Goal: Task Accomplishment & Management: Use online tool/utility

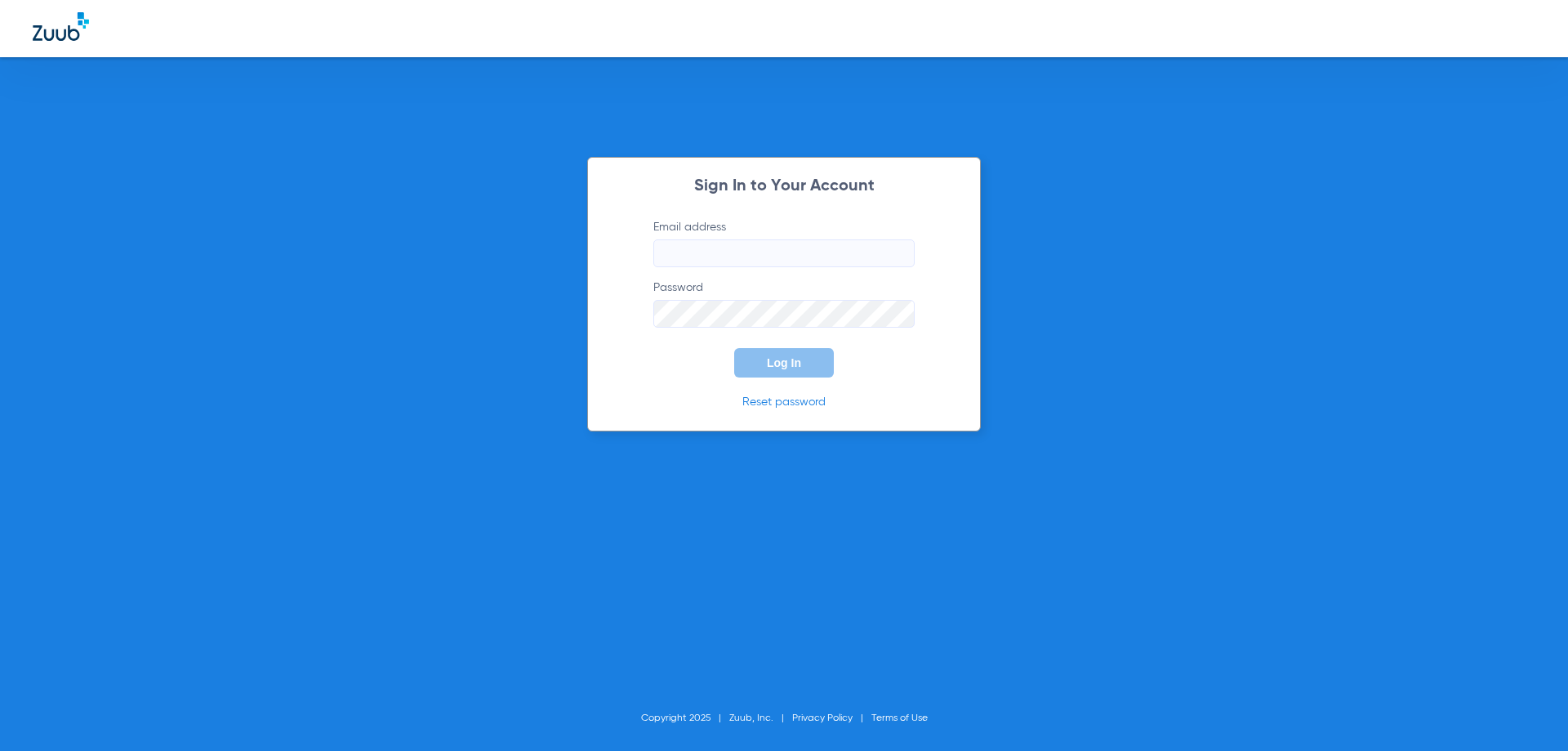
type input "[EMAIL_ADDRESS][DOMAIN_NAME]"
click at [788, 356] on span "Log In" at bounding box center [784, 363] width 34 height 13
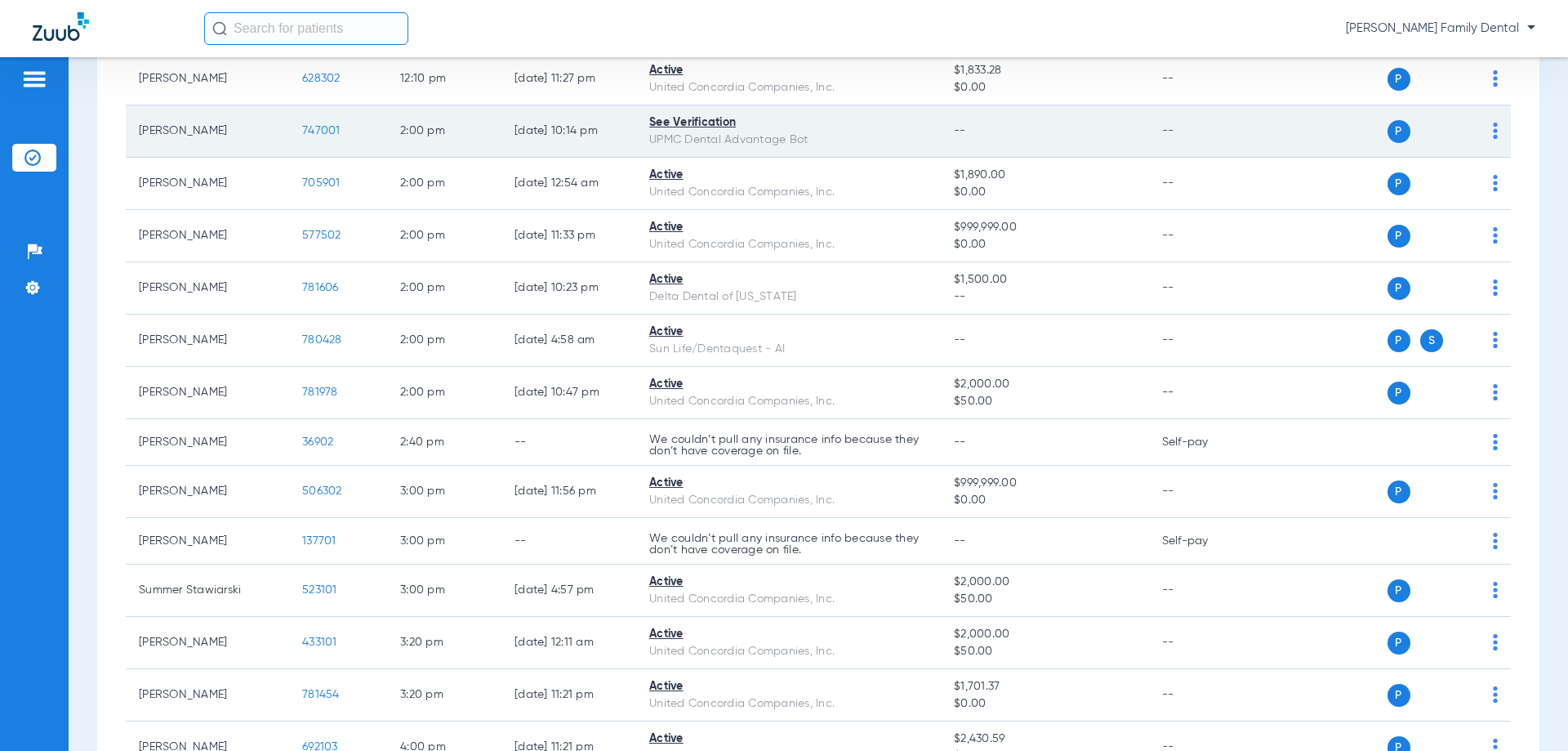
scroll to position [2042, 0]
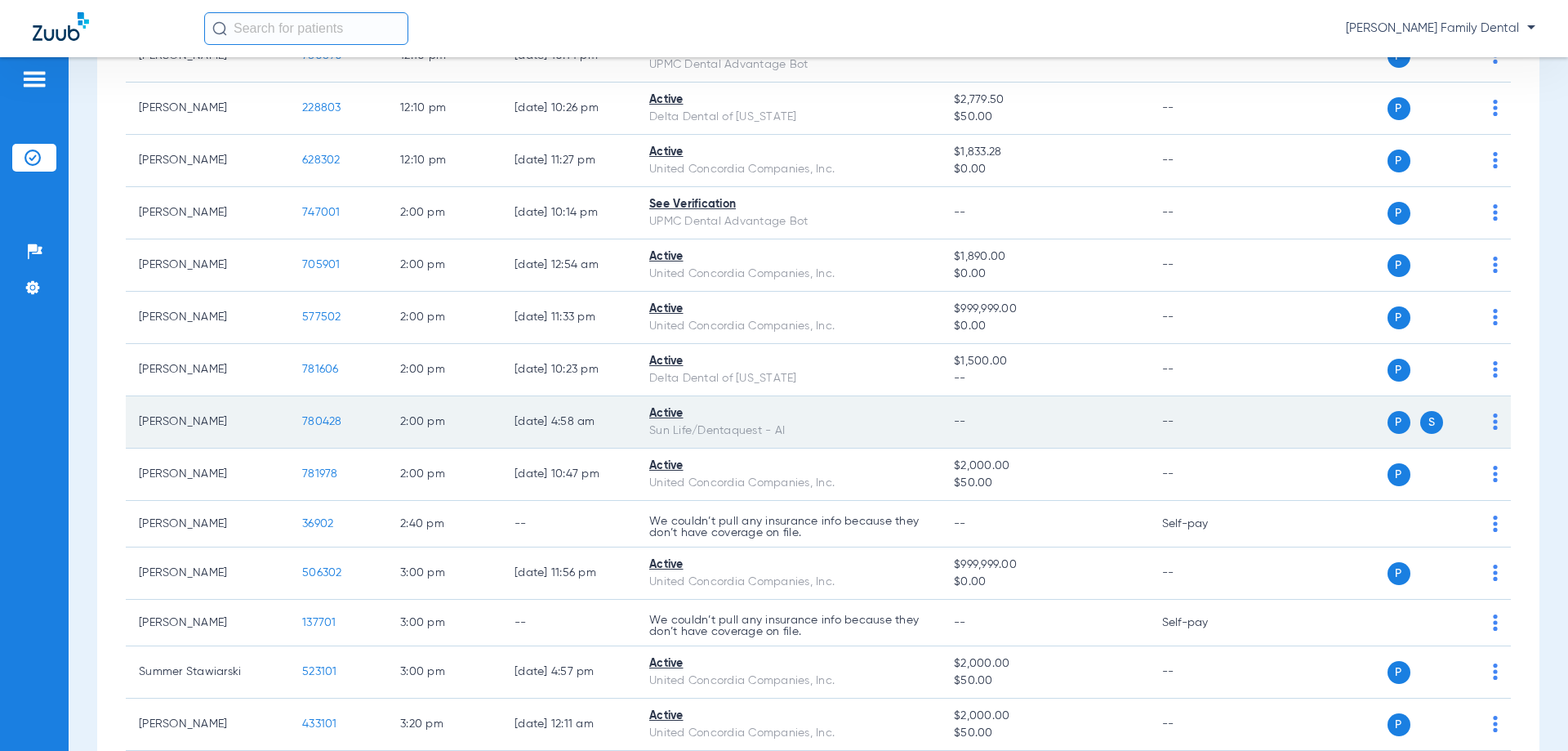
click at [330, 425] on span "780428" at bounding box center [322, 421] width 40 height 11
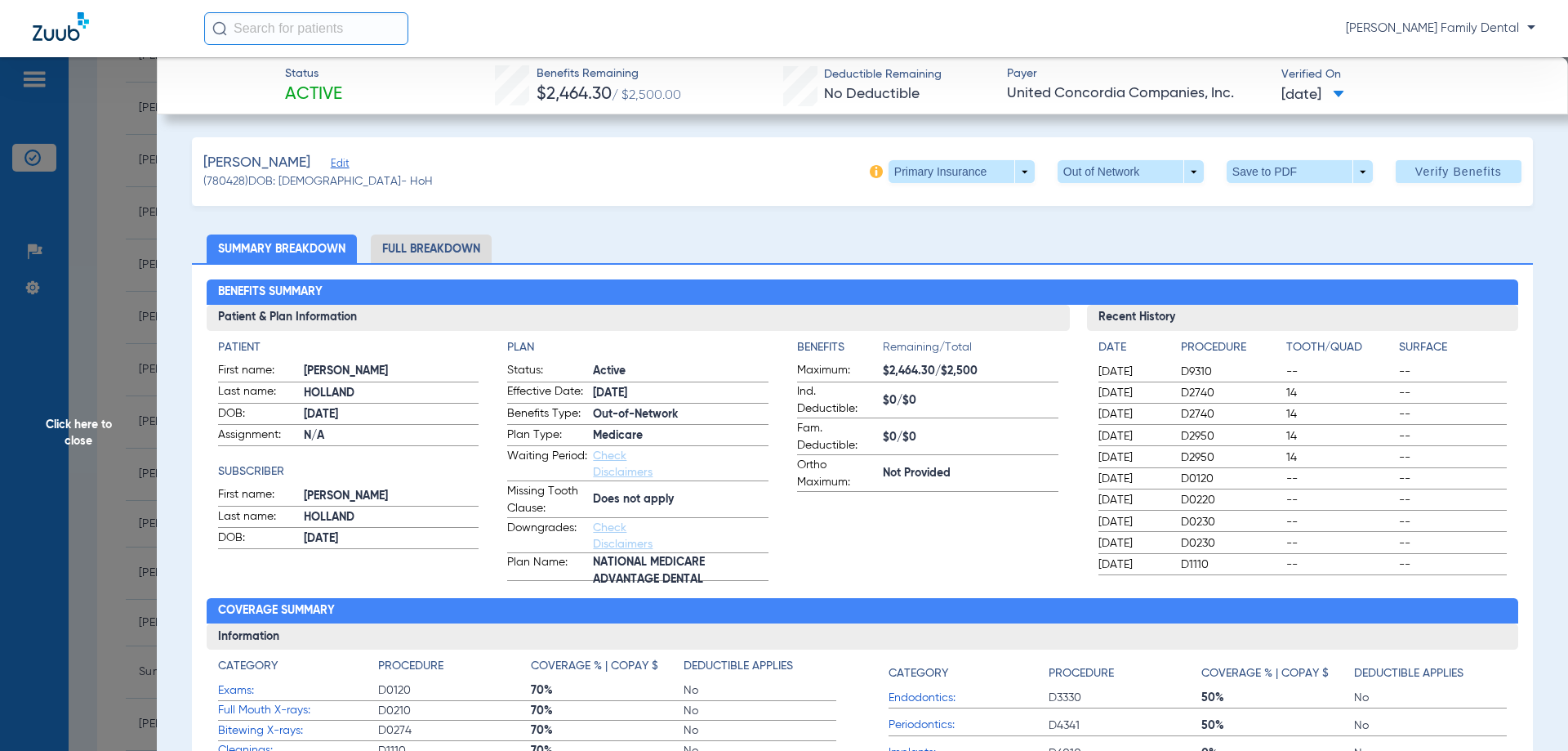
click at [1344, 87] on span "[DATE]" at bounding box center [1312, 94] width 63 height 20
click at [741, 250] on div at bounding box center [784, 376] width 1568 height 751
click at [1011, 174] on span at bounding box center [962, 171] width 146 height 23
click at [943, 241] on span "Secondary Insurance" at bounding box center [944, 237] width 107 height 11
click at [1016, 170] on span at bounding box center [962, 171] width 146 height 23
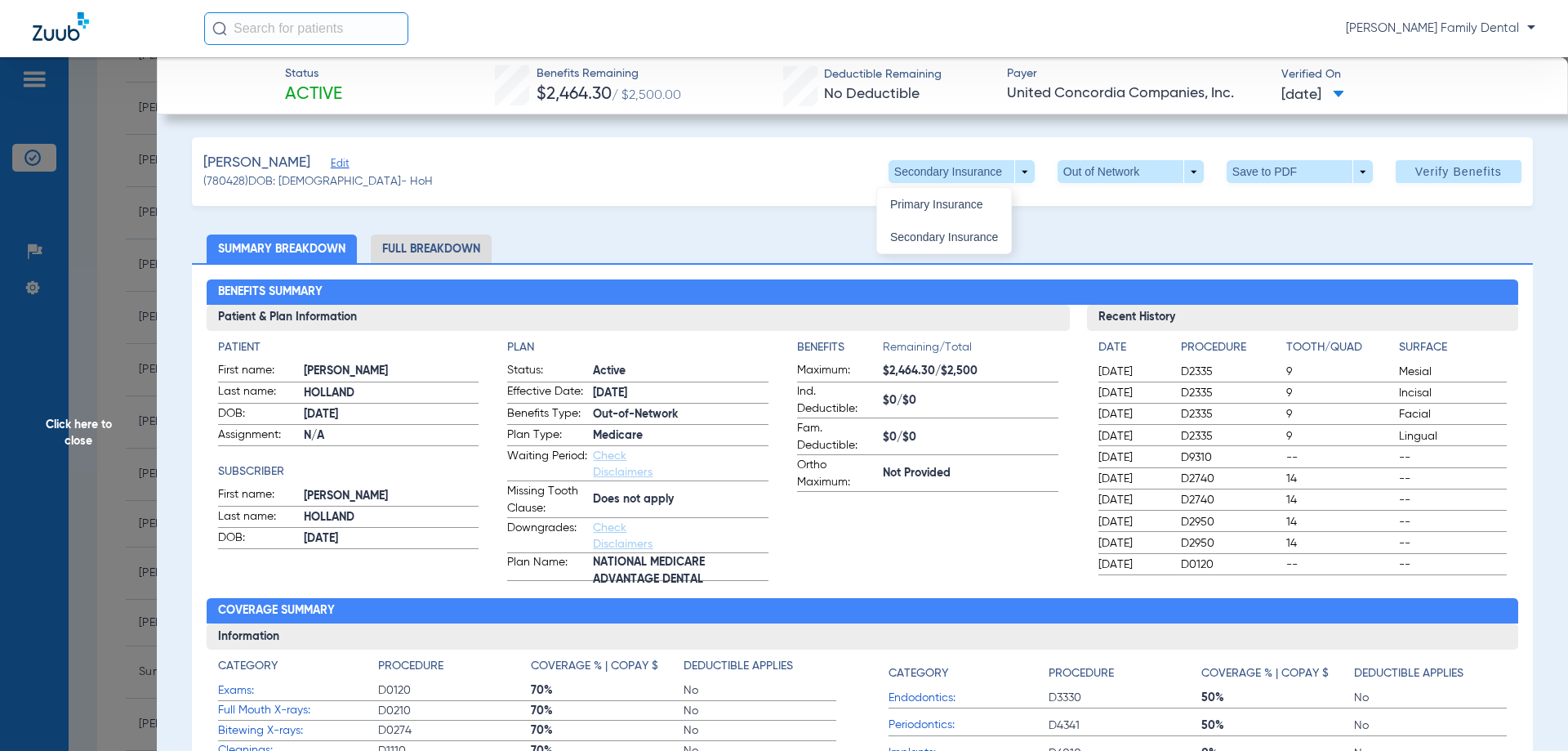
click at [963, 205] on span "Primary Insurance" at bounding box center [944, 204] width 107 height 11
click at [1344, 97] on span at bounding box center [1338, 94] width 11 height 9
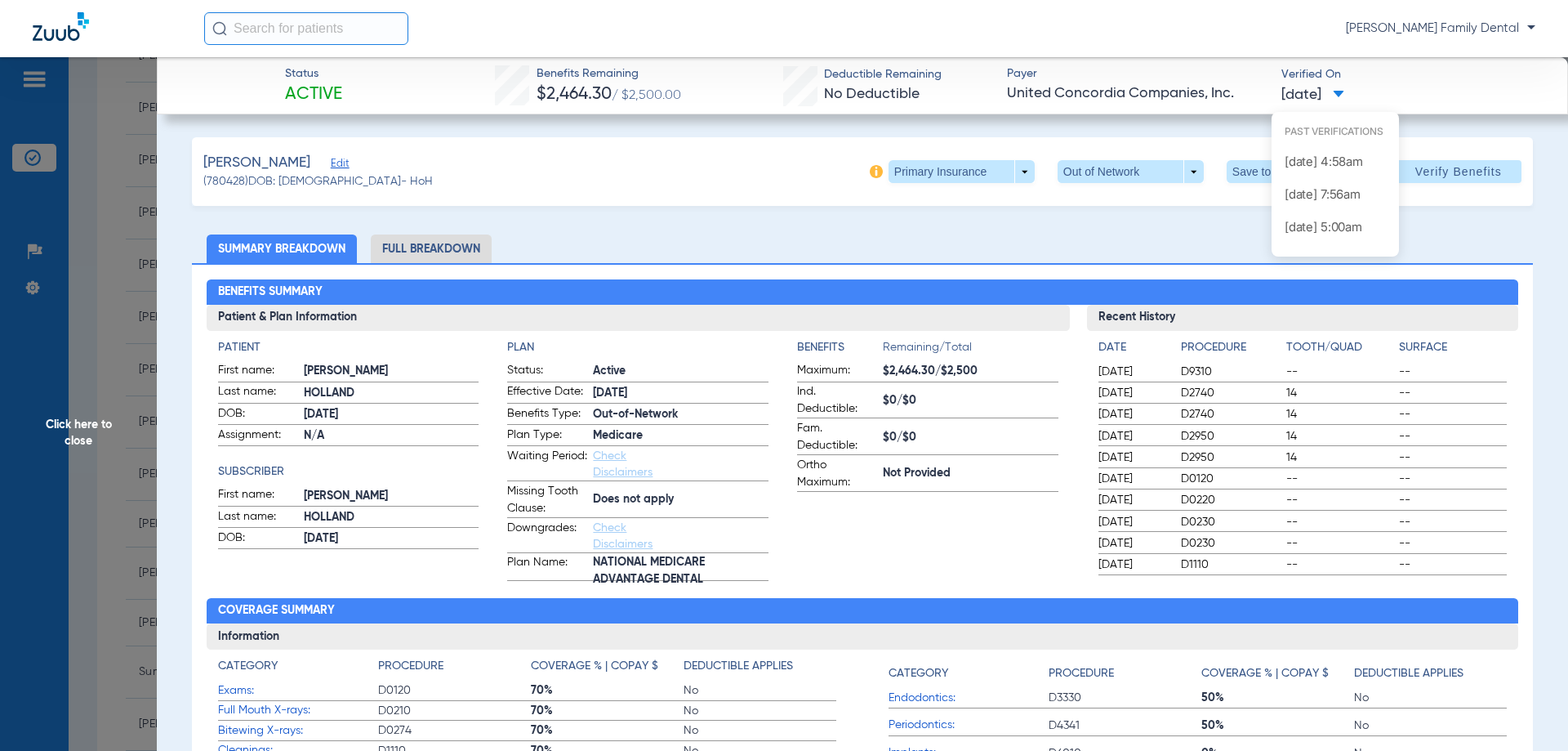
click at [1480, 96] on div at bounding box center [784, 376] width 1568 height 751
click at [438, 248] on li "Full Breakdown" at bounding box center [430, 249] width 121 height 29
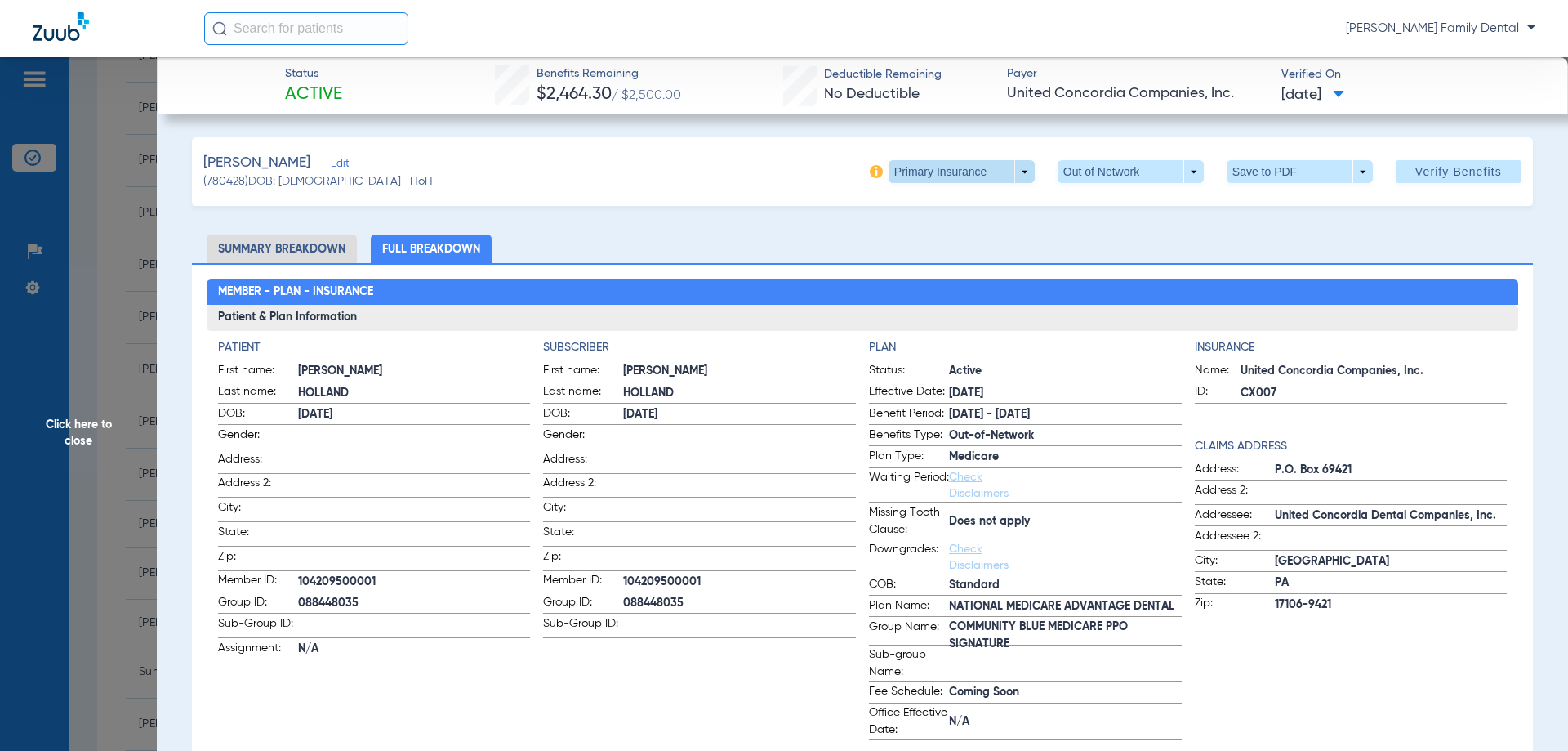
click at [1012, 173] on span at bounding box center [962, 171] width 146 height 23
click at [734, 168] on div at bounding box center [784, 376] width 1568 height 751
click at [1012, 171] on span at bounding box center [962, 171] width 146 height 23
click at [965, 229] on button "Secondary Insurance" at bounding box center [944, 237] width 134 height 32
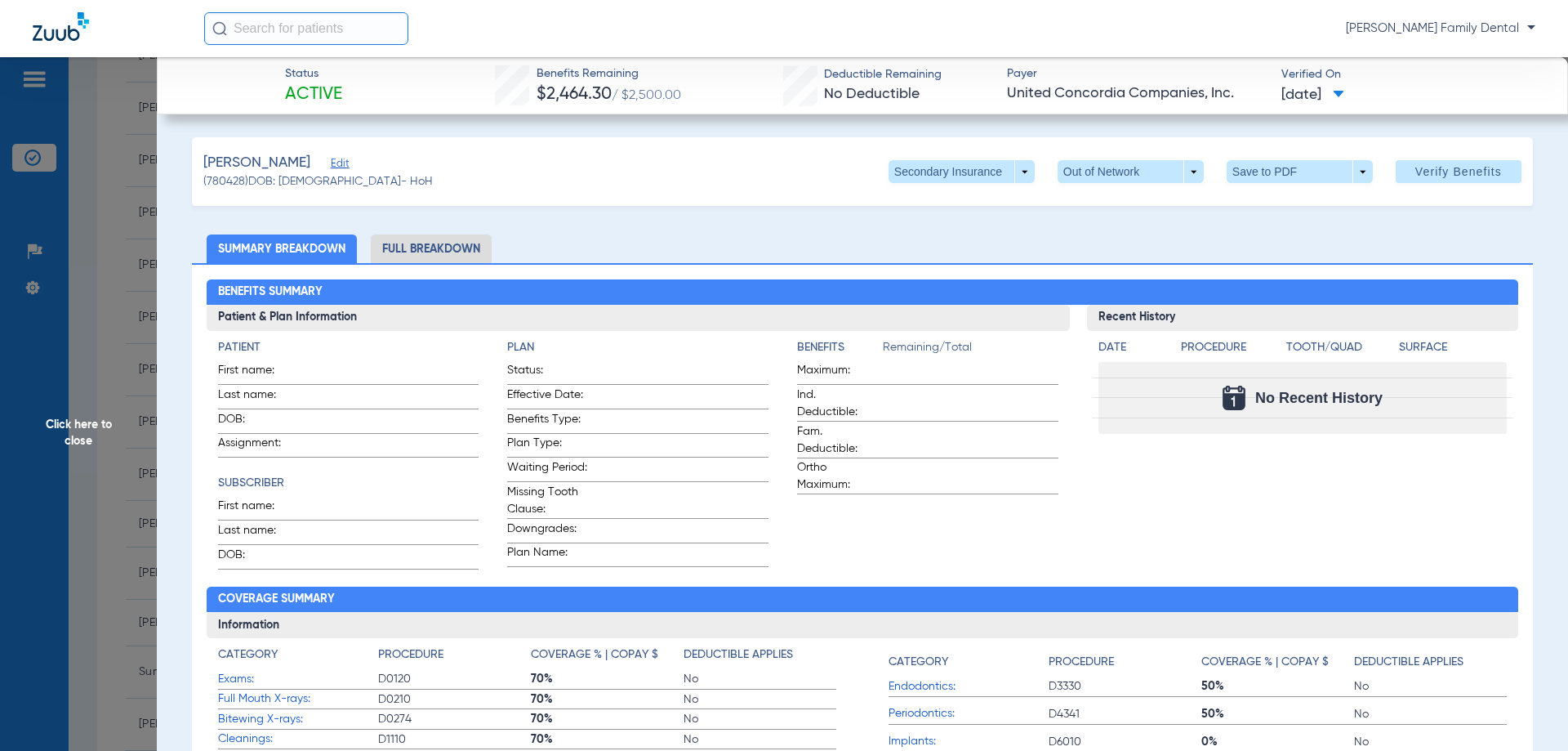
click at [130, 403] on span "Click here to close" at bounding box center [78, 433] width 157 height 751
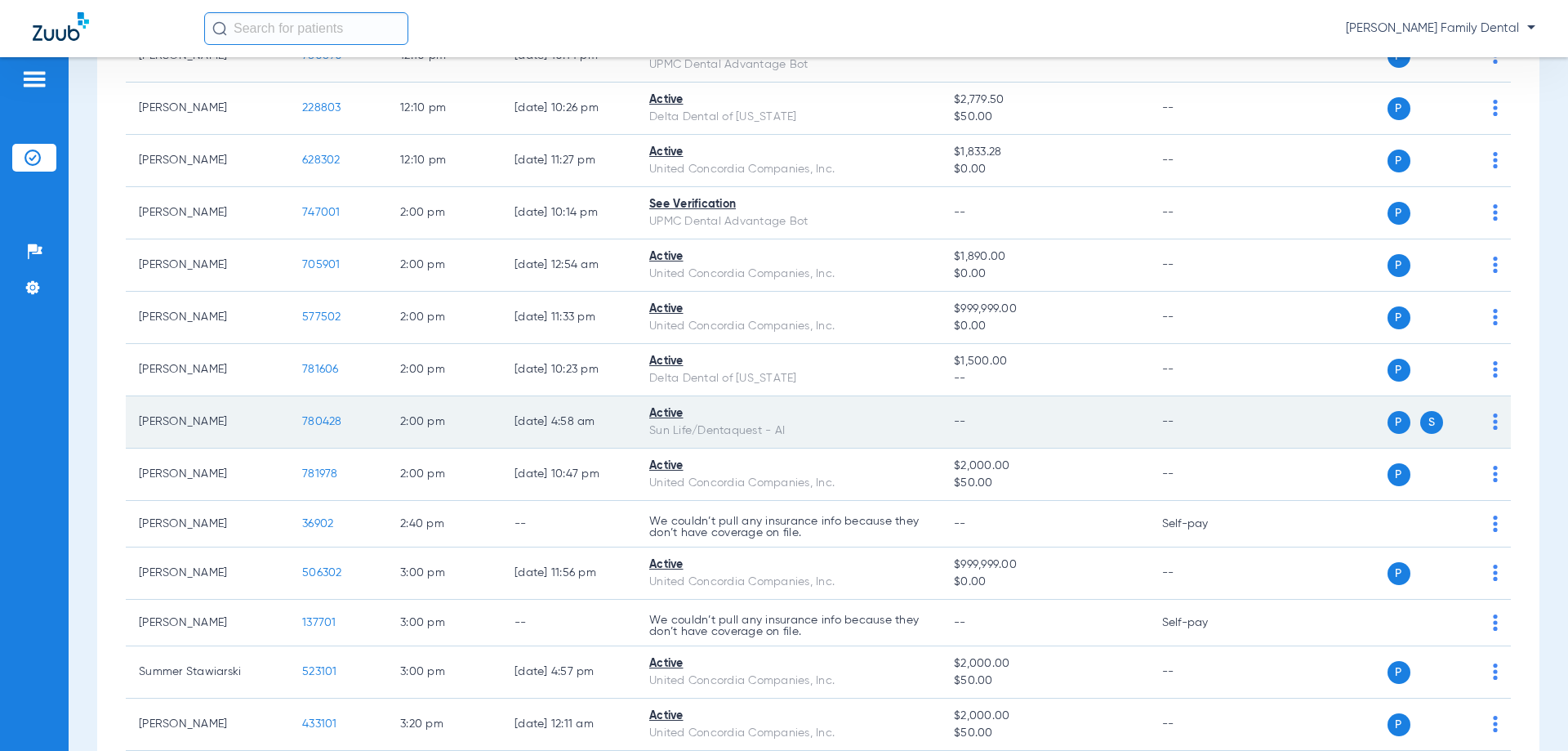
click at [325, 422] on span "780428" at bounding box center [322, 421] width 40 height 11
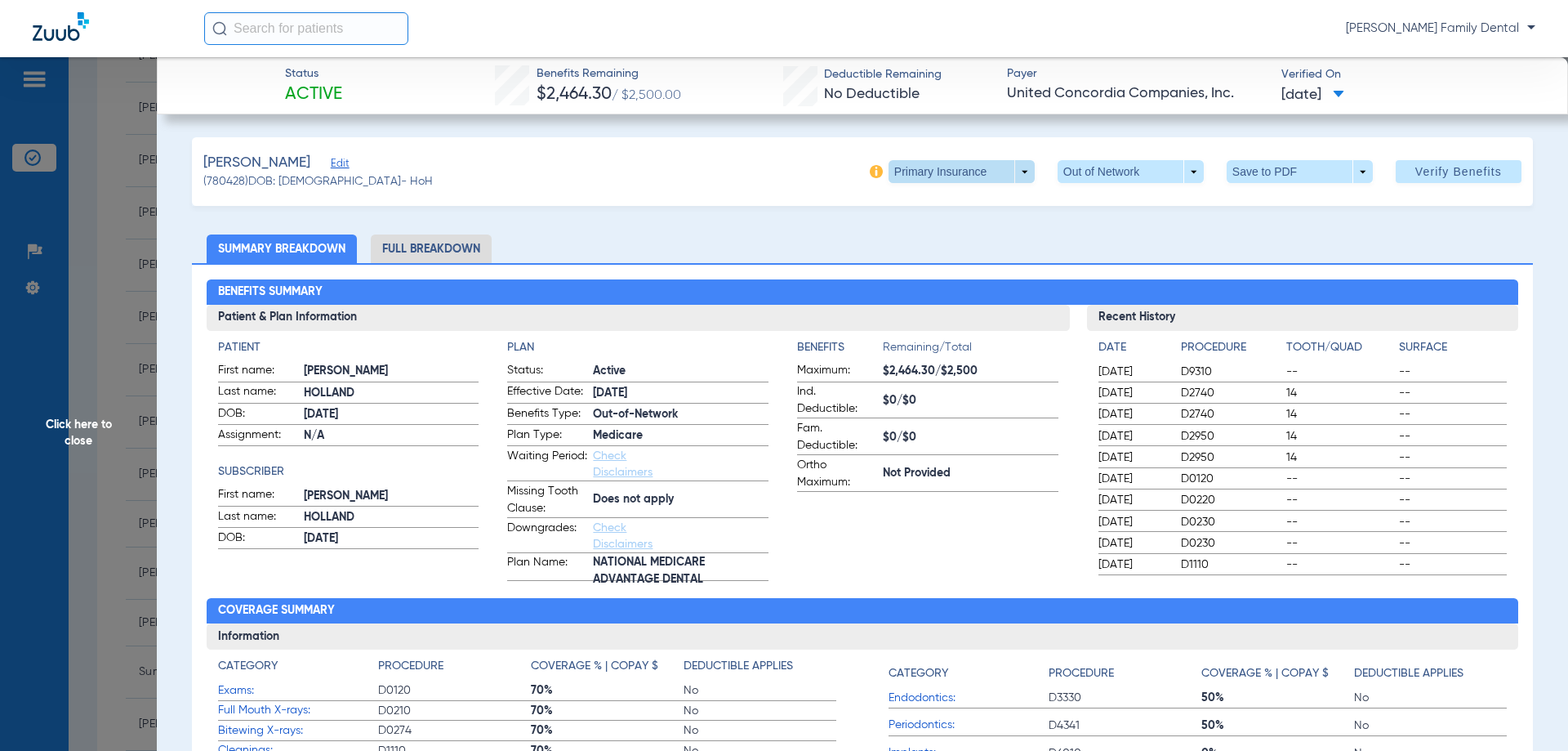
click at [947, 165] on span at bounding box center [961, 171] width 39 height 39
click at [920, 214] on button "Primary Insurance" at bounding box center [944, 204] width 134 height 32
click at [75, 420] on span "Click here to close" at bounding box center [78, 433] width 157 height 751
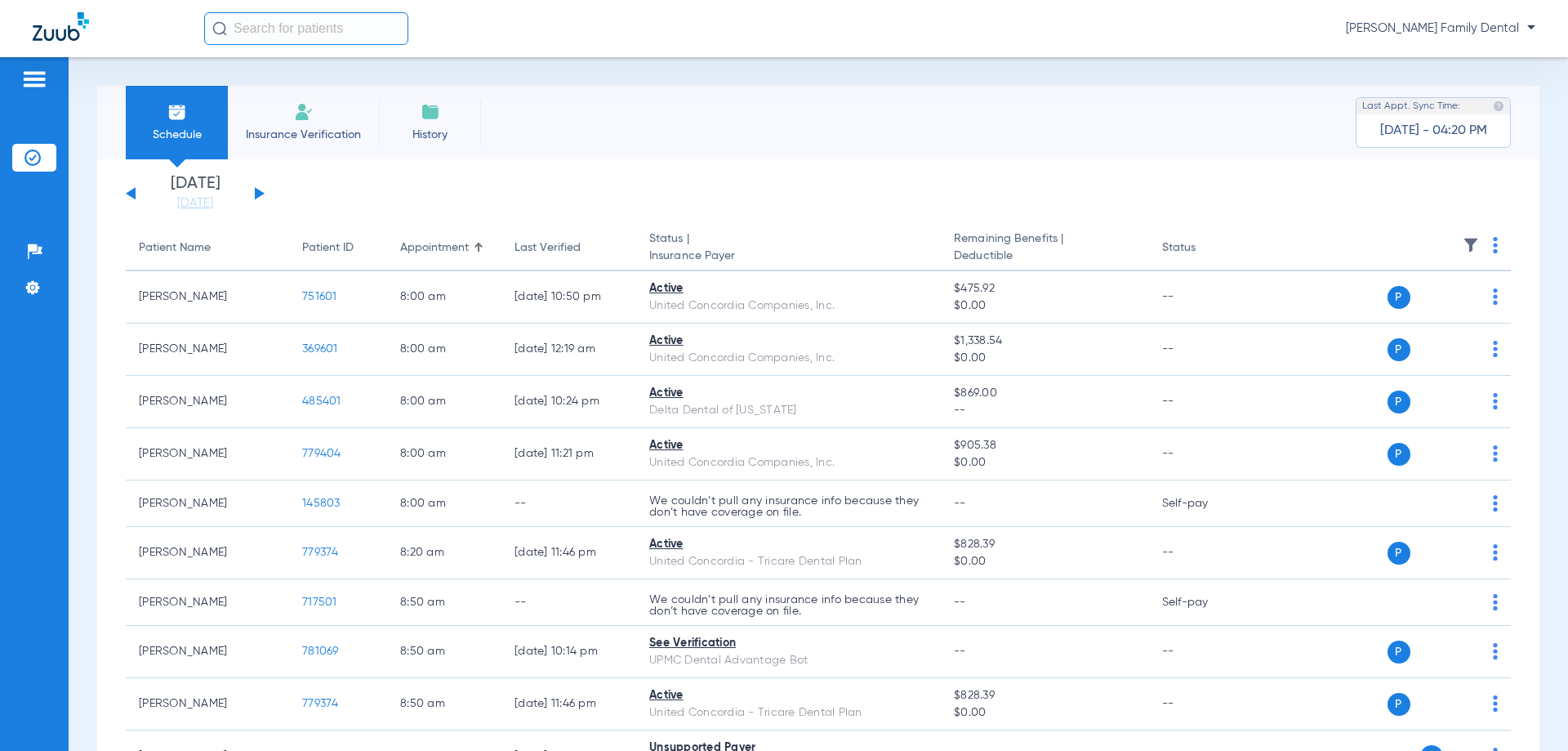
scroll to position [0, 0]
click at [258, 194] on button at bounding box center [259, 193] width 10 height 12
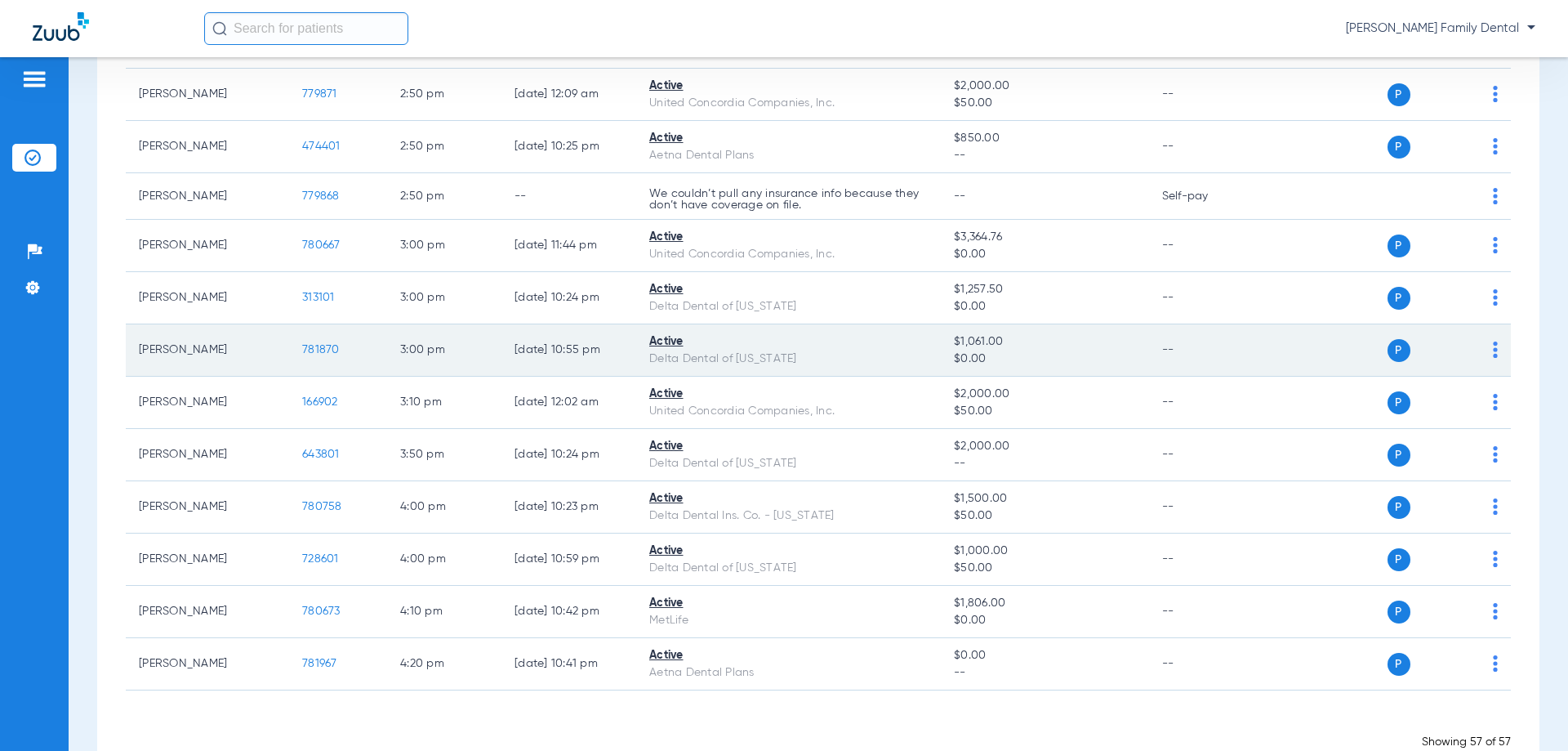
scroll to position [2576, 0]
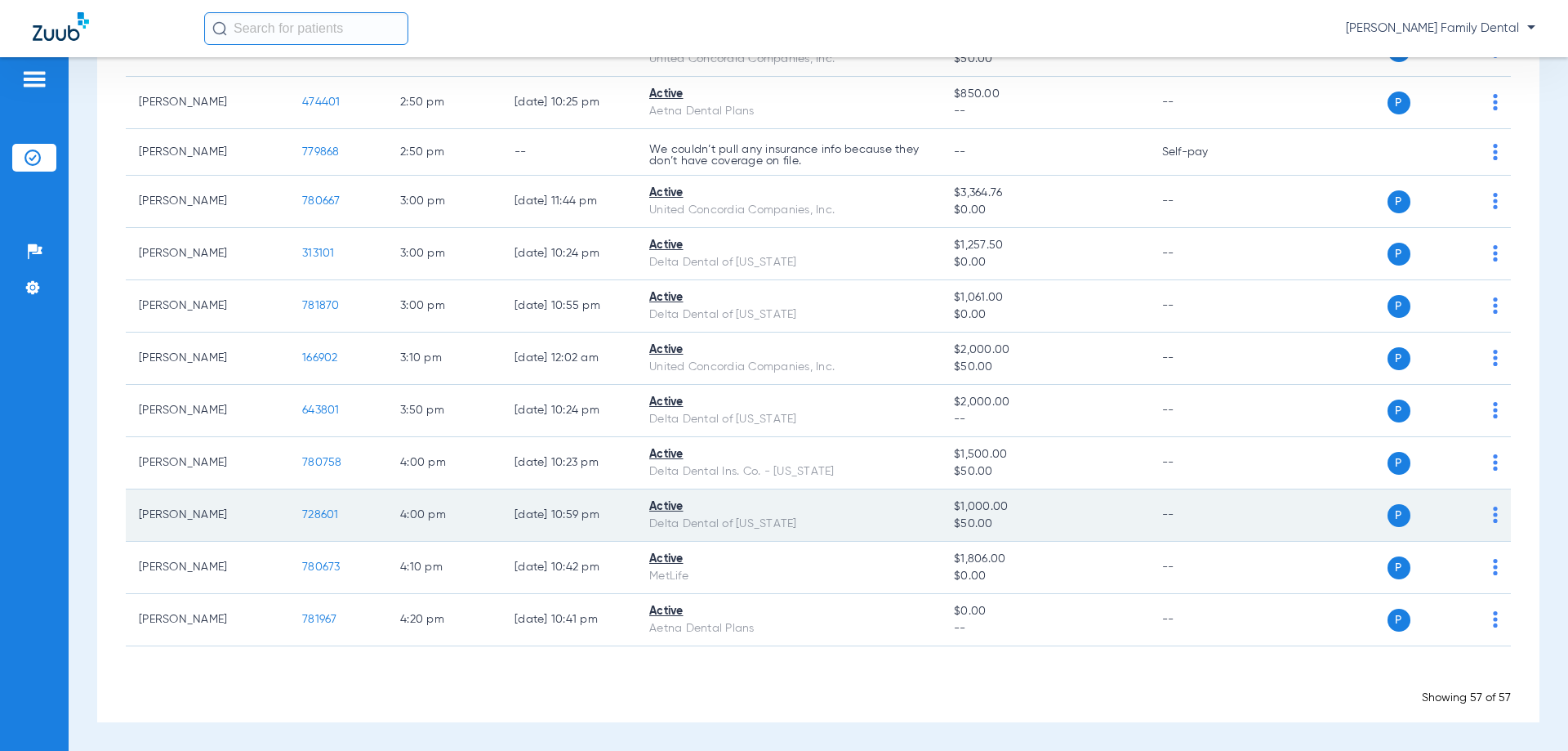
click at [1493, 515] on img at bounding box center [1495, 514] width 5 height 16
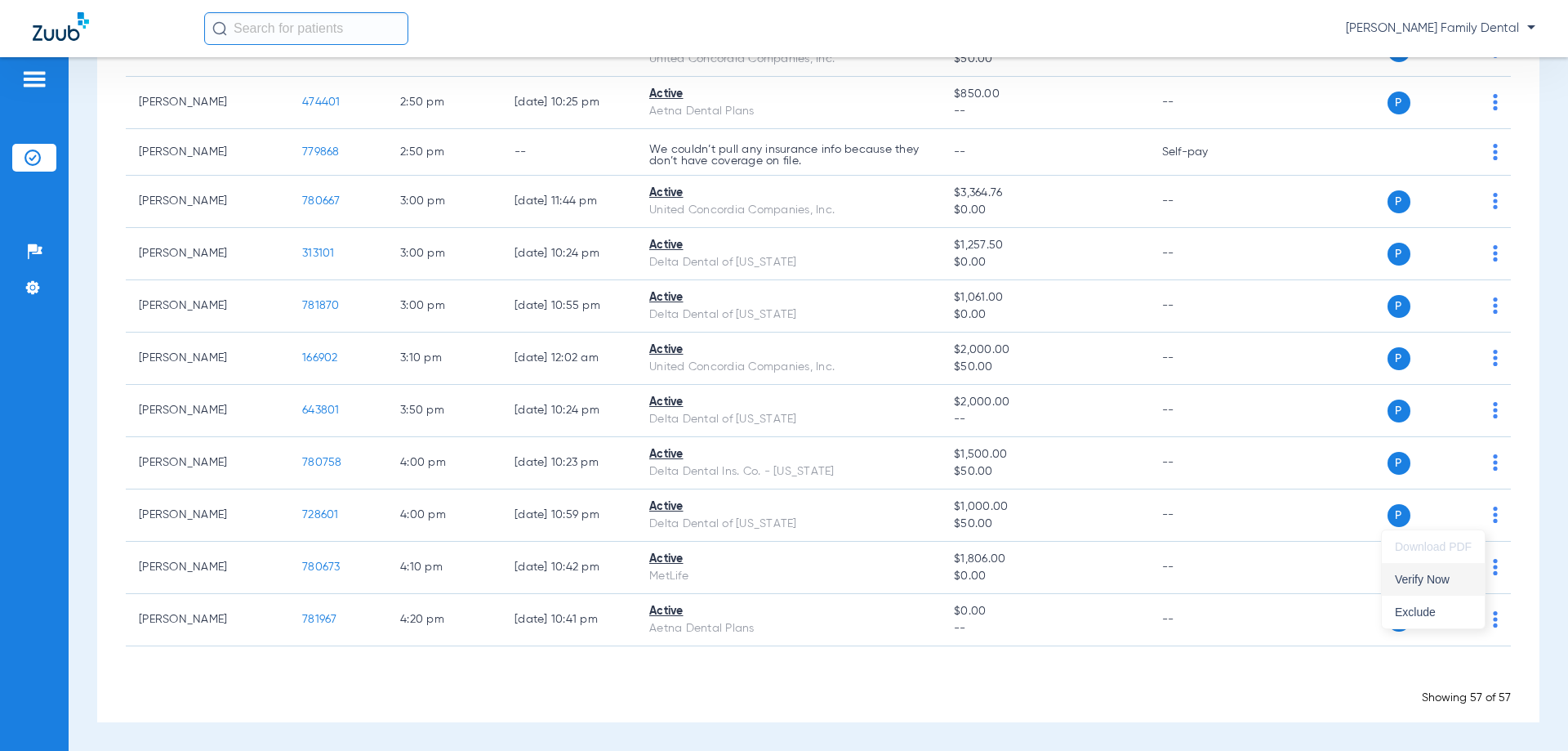
click at [1444, 580] on span "Verify Now" at bounding box center [1432, 579] width 77 height 11
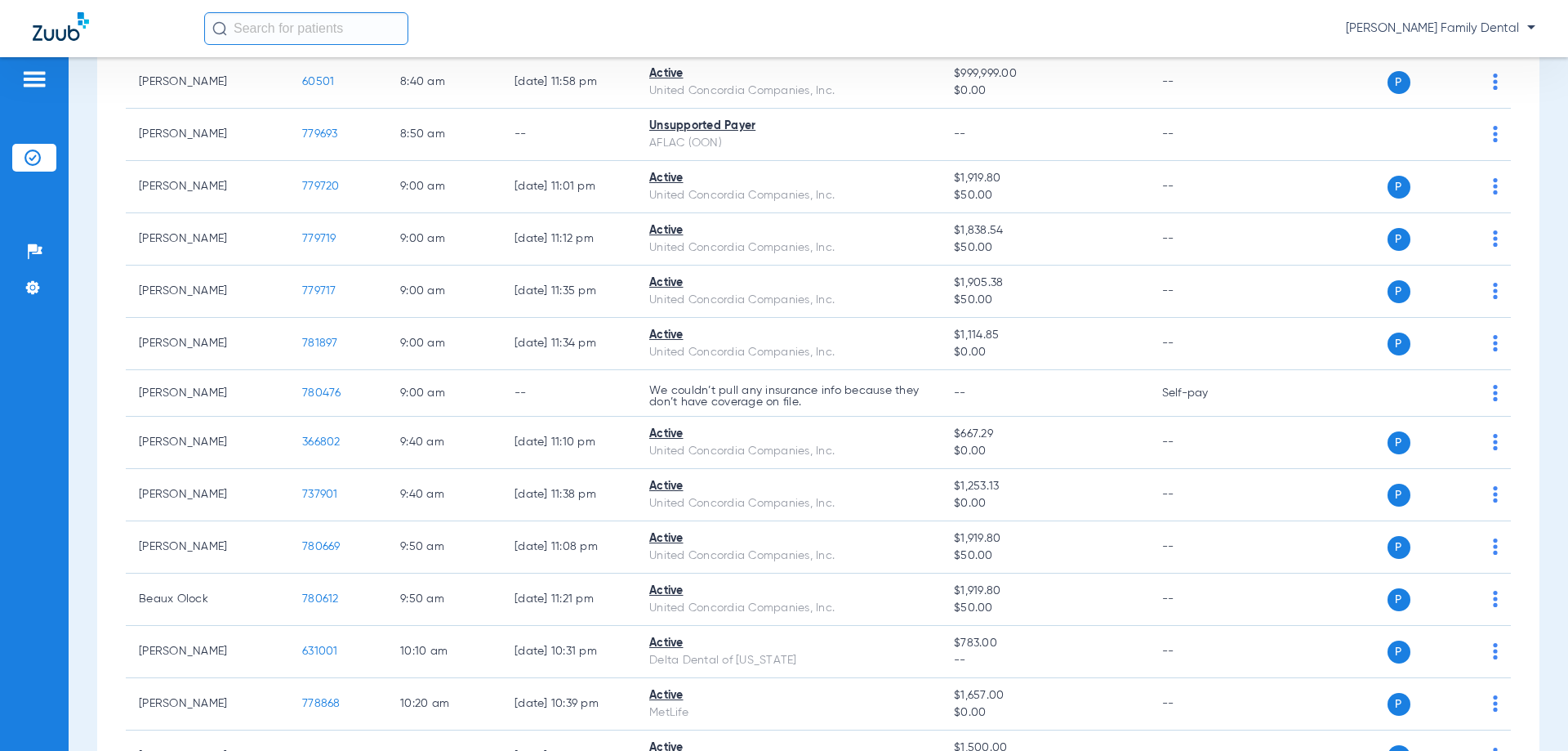
scroll to position [0, 0]
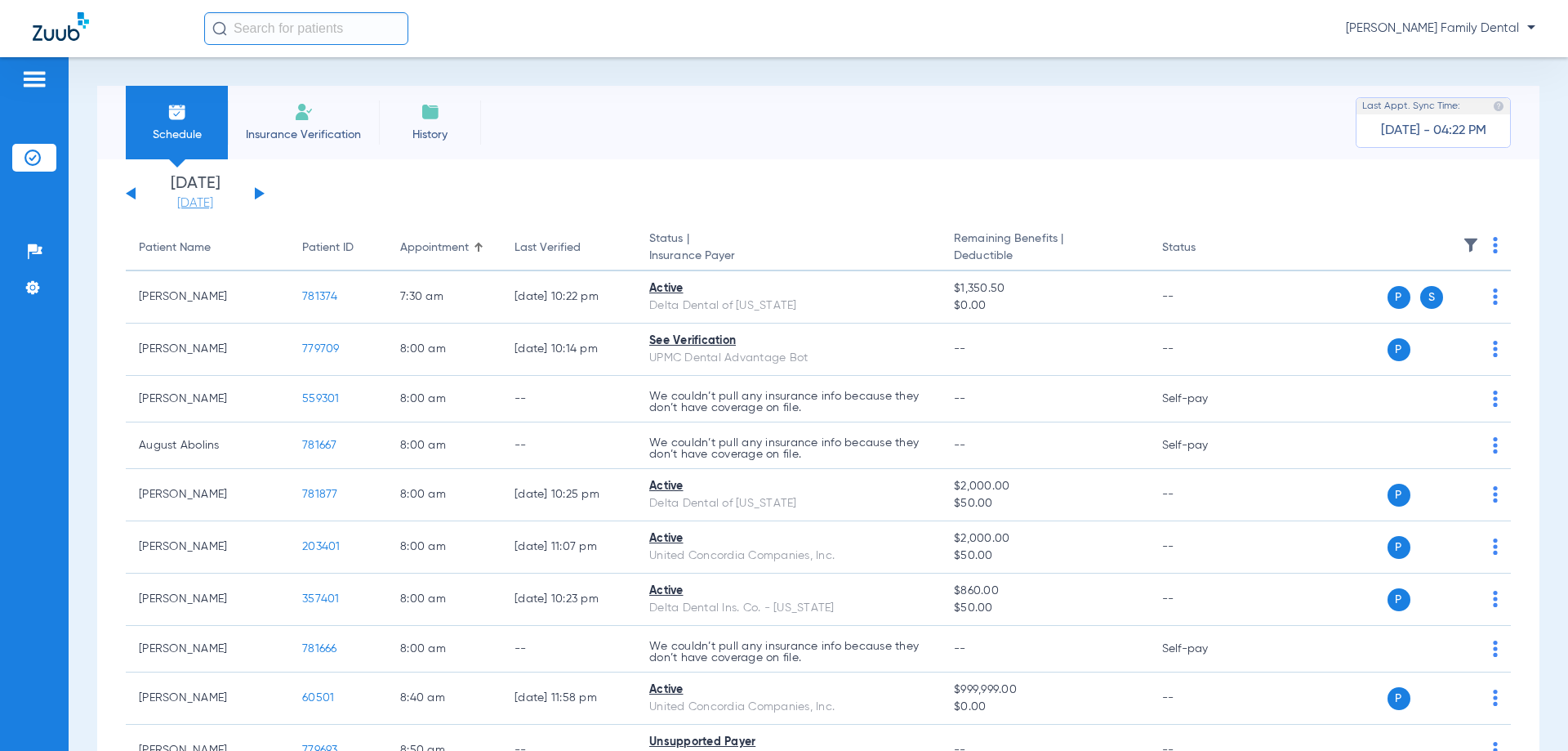
click at [210, 201] on link "[DATE]" at bounding box center [195, 202] width 98 height 16
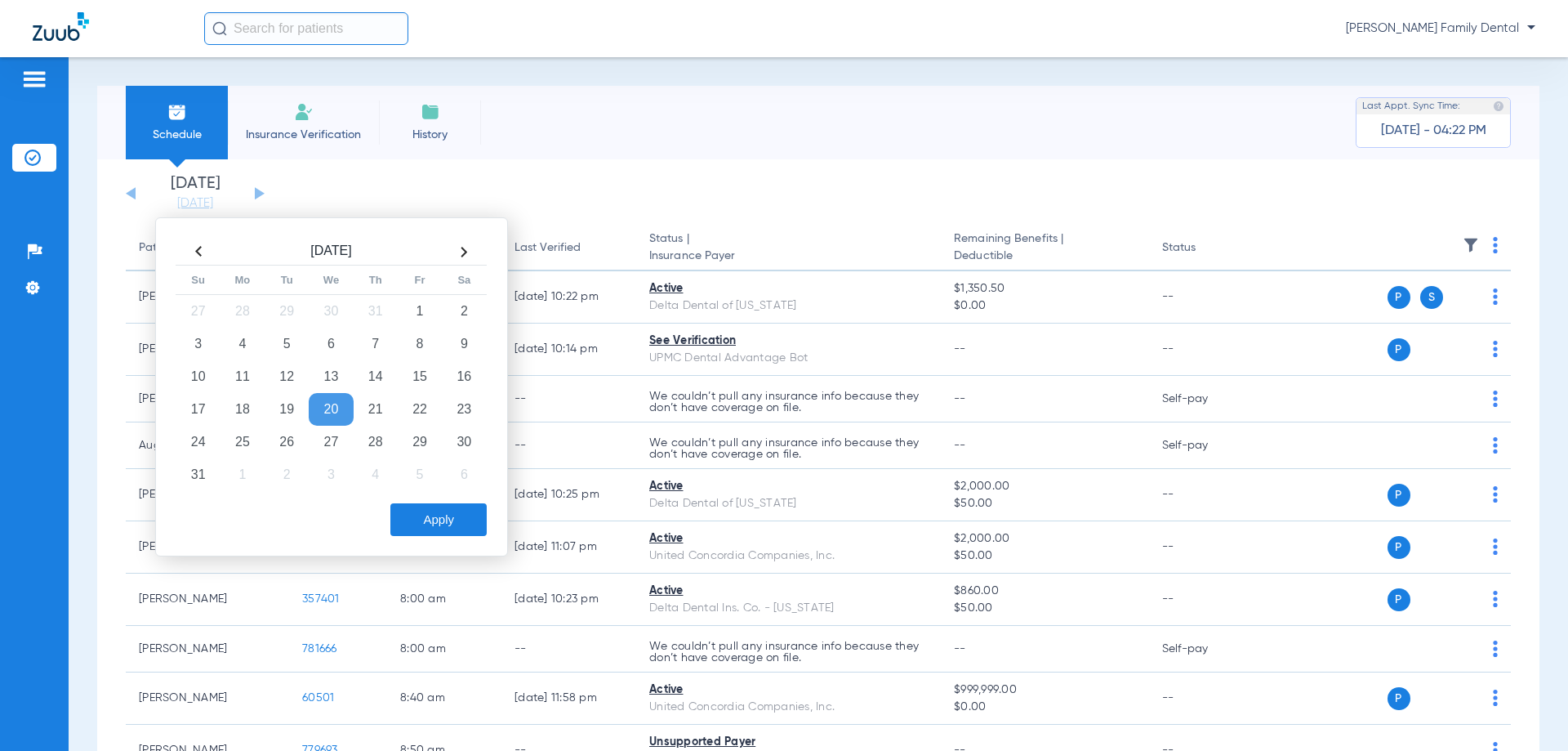
click at [654, 126] on div "Schedule Insurance Verification History Last Appt. Sync Time: [DATE] - 04:22 PM" at bounding box center [817, 122] width 1442 height 73
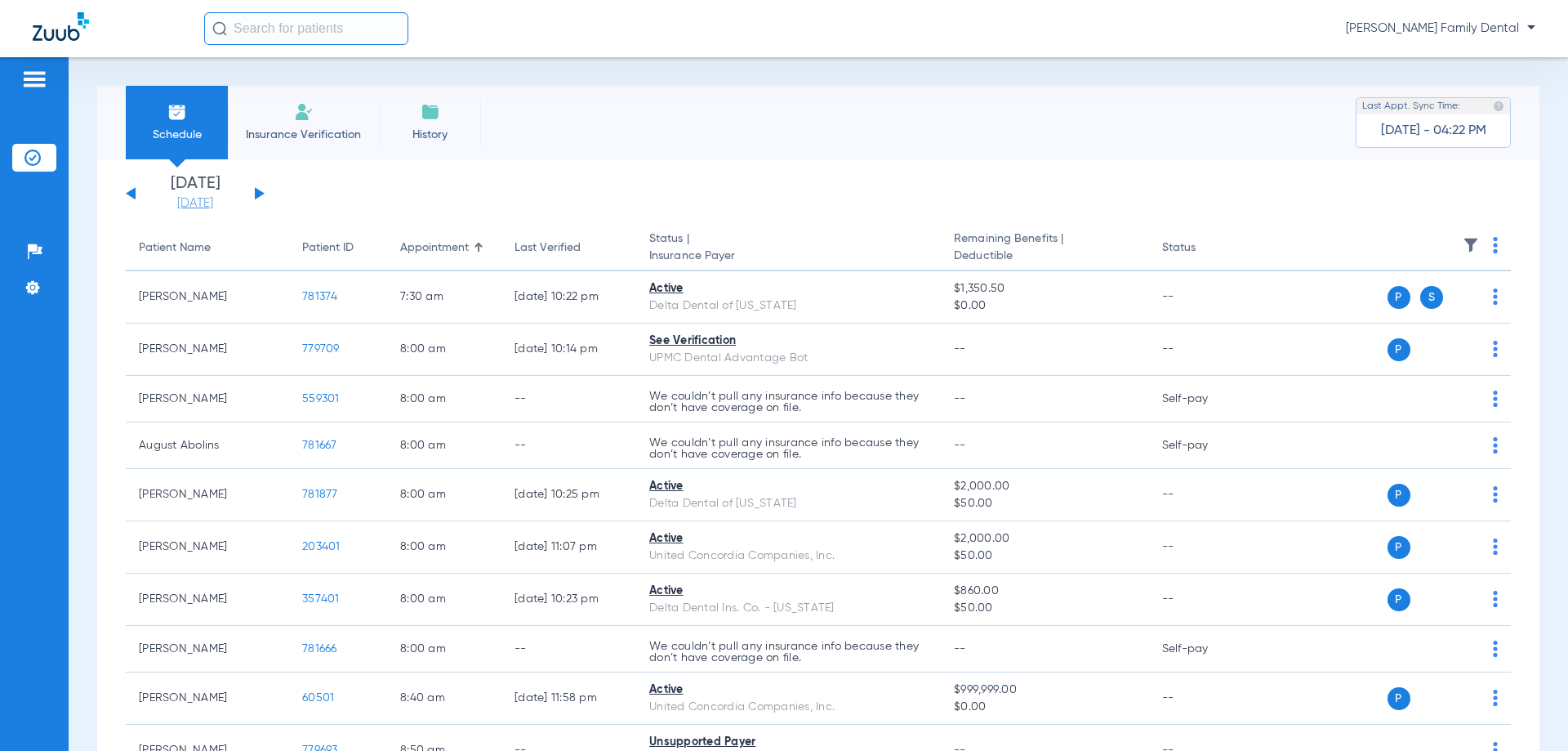
drag, startPoint x: 171, startPoint y: 201, endPoint x: 185, endPoint y: 201, distance: 14.0
click at [171, 201] on link "[DATE]" at bounding box center [195, 202] width 98 height 16
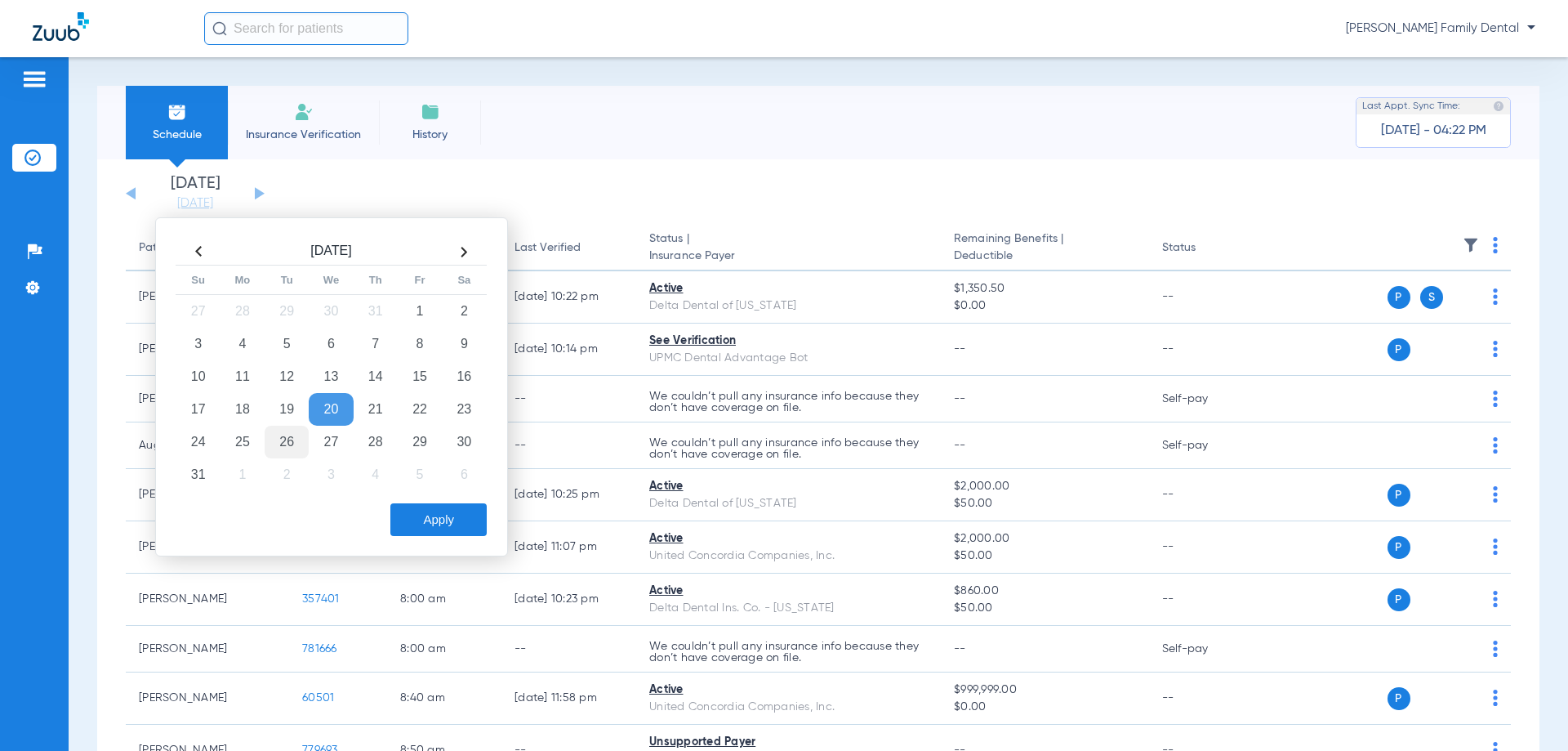
click at [277, 447] on td "26" at bounding box center [286, 442] width 44 height 32
click at [462, 517] on button "Apply" at bounding box center [438, 519] width 96 height 32
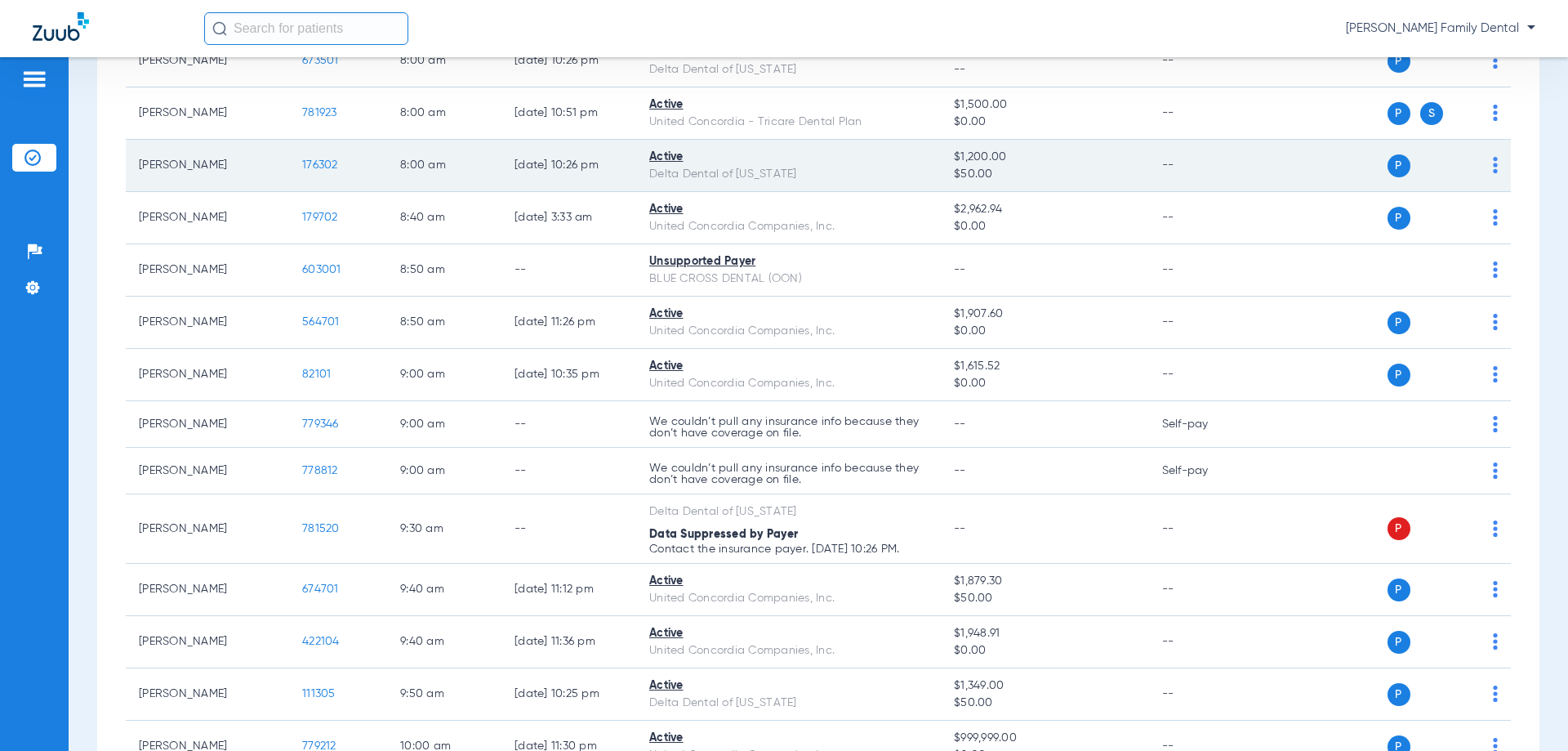
scroll to position [409, 0]
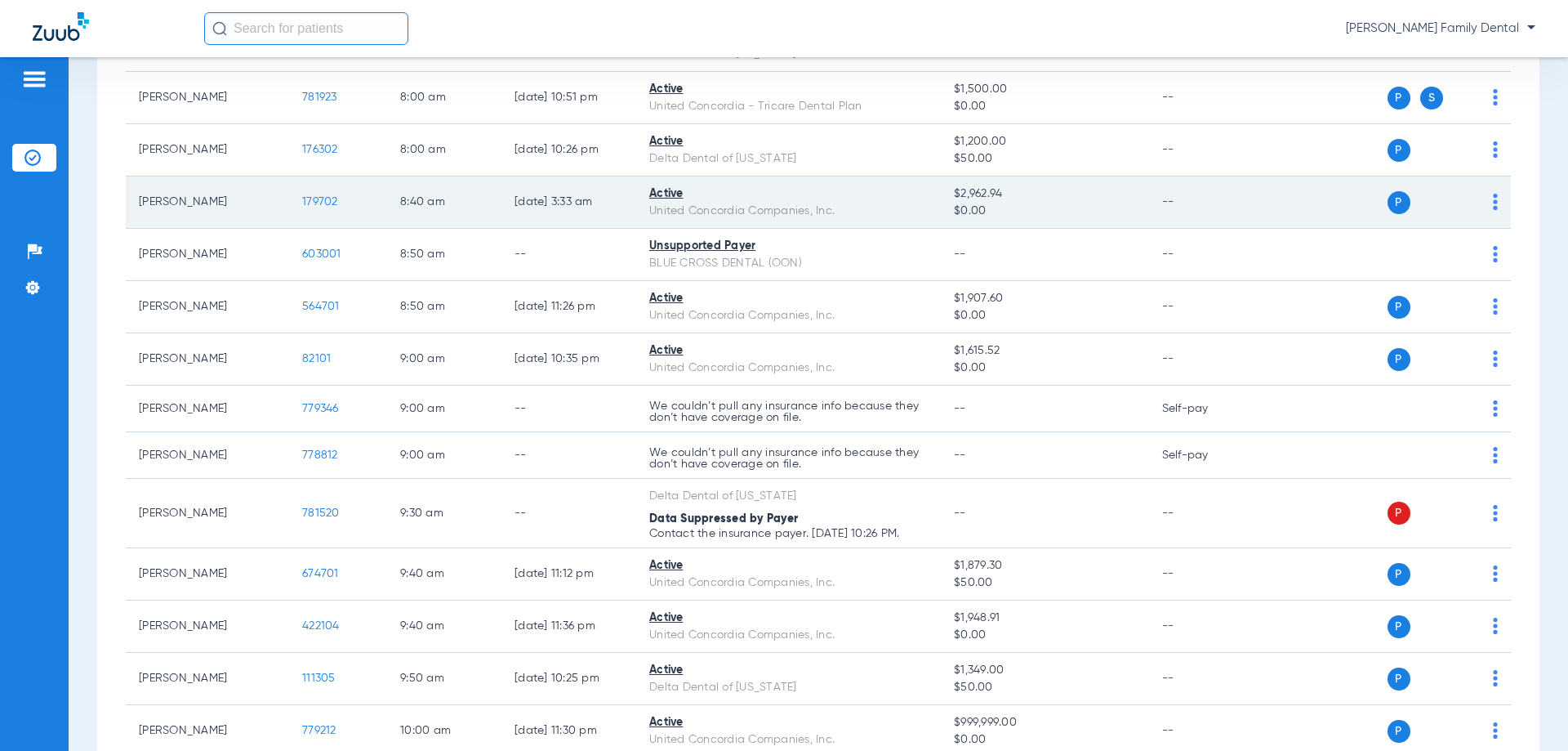
click at [1493, 201] on img at bounding box center [1495, 202] width 5 height 16
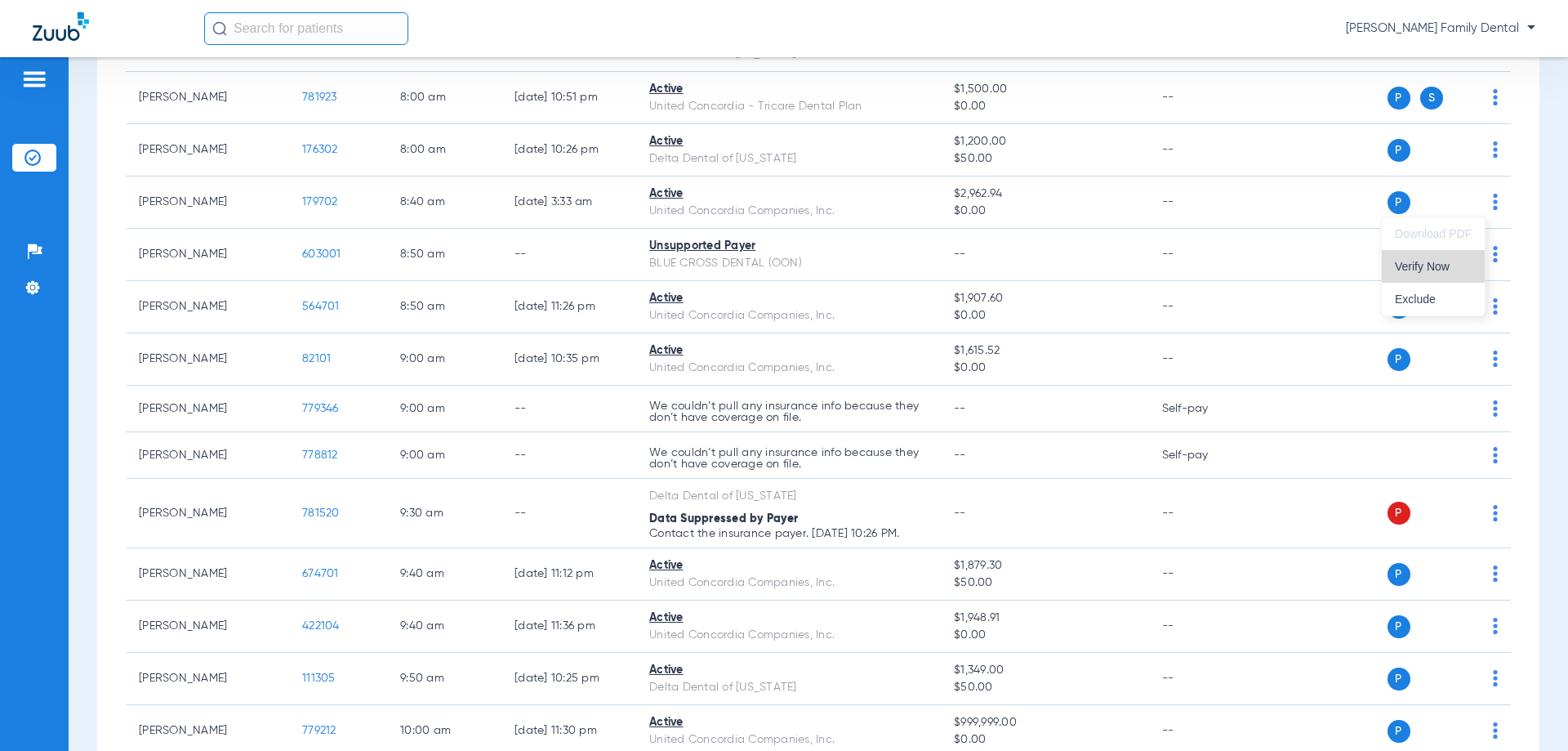
click at [1436, 264] on span "Verify Now" at bounding box center [1432, 266] width 77 height 11
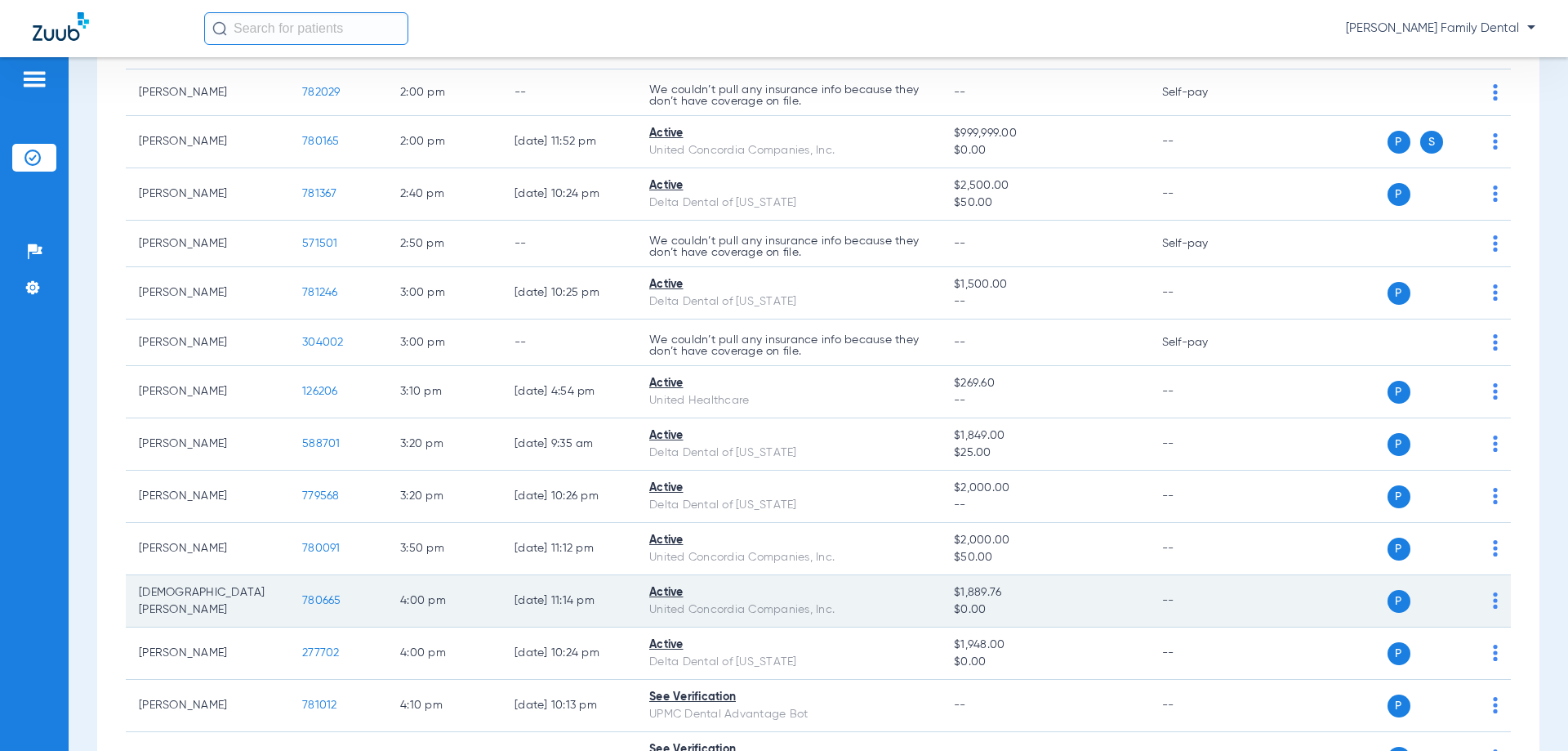
scroll to position [2448, 0]
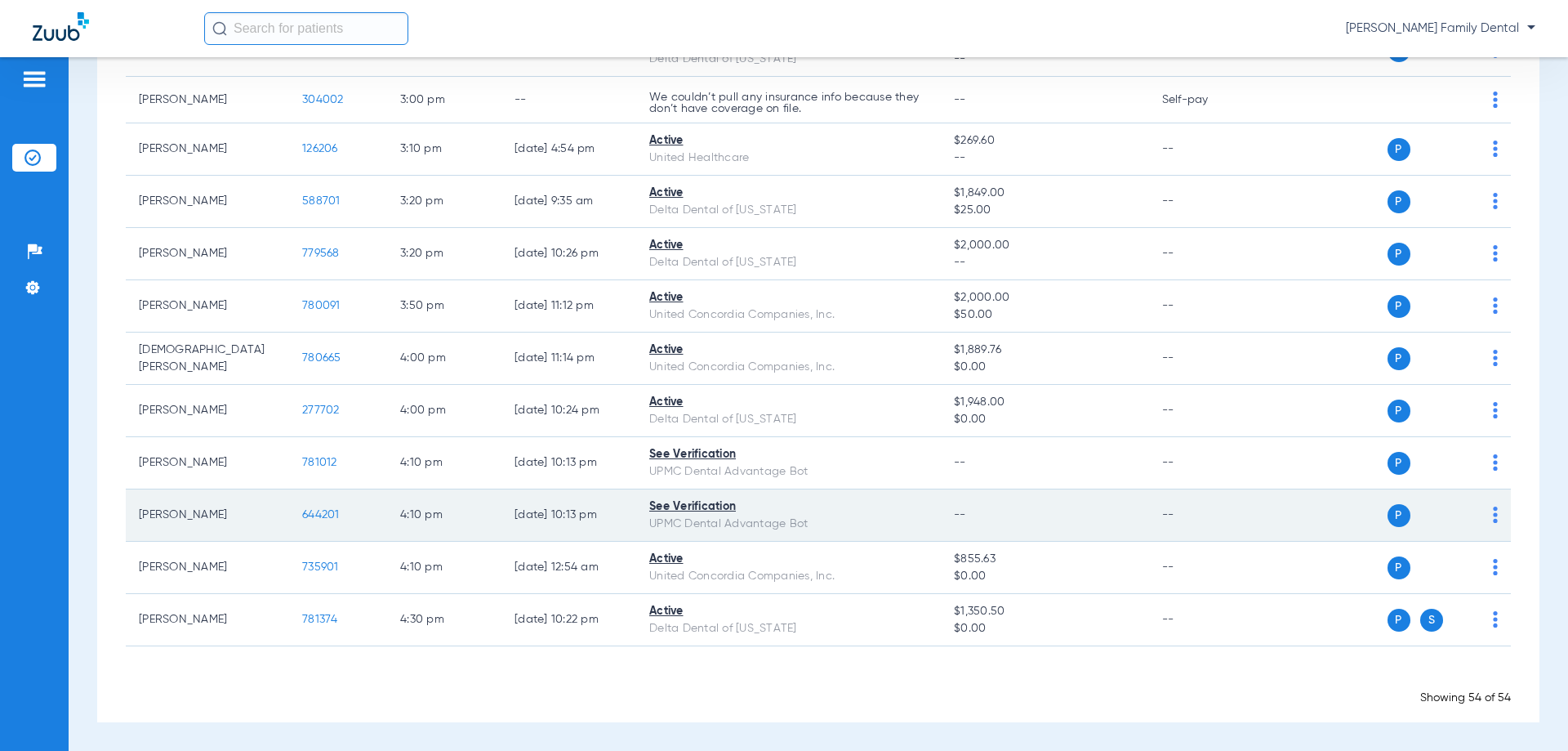
click at [319, 513] on span "644201" at bounding box center [321, 514] width 38 height 11
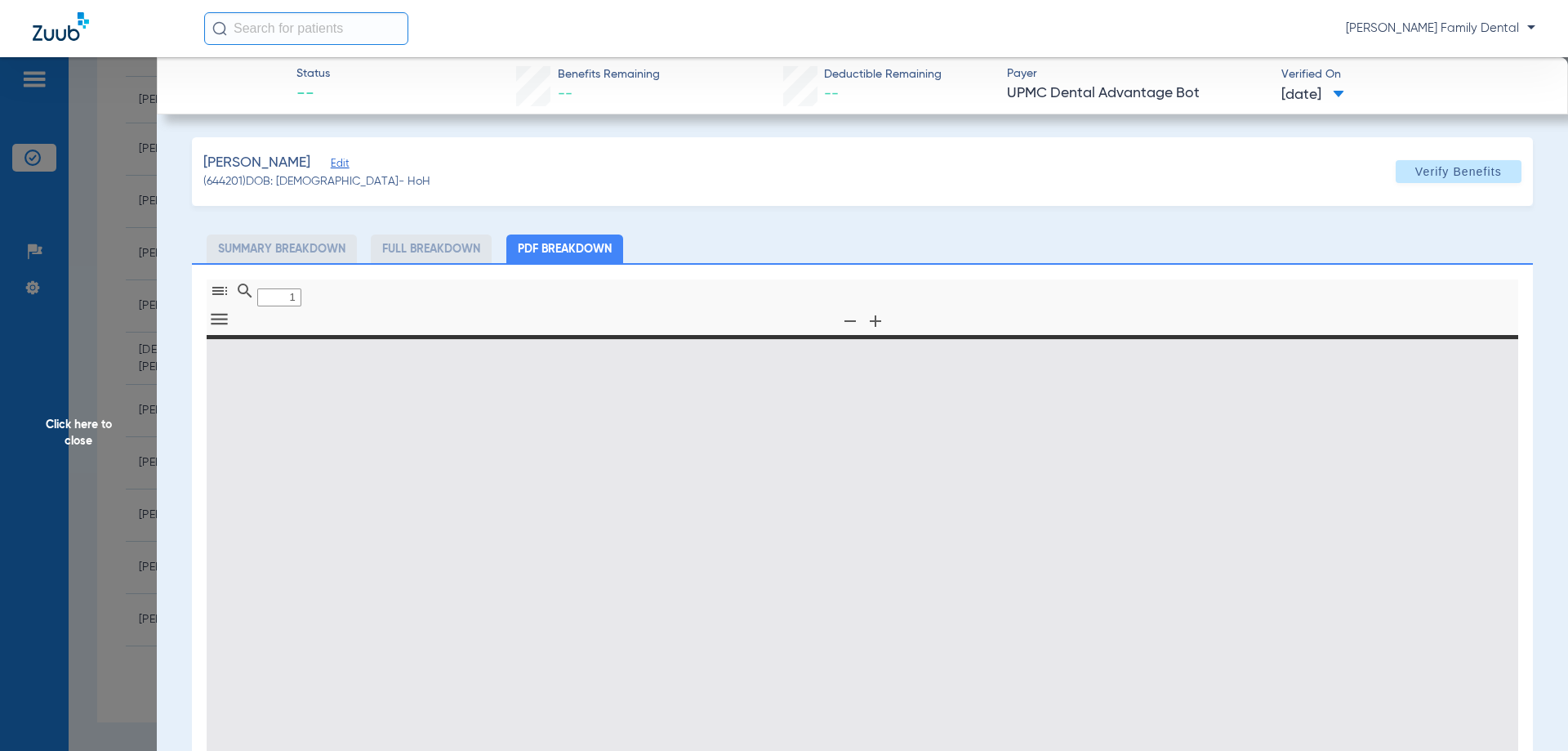
type input "0"
select select "page-width"
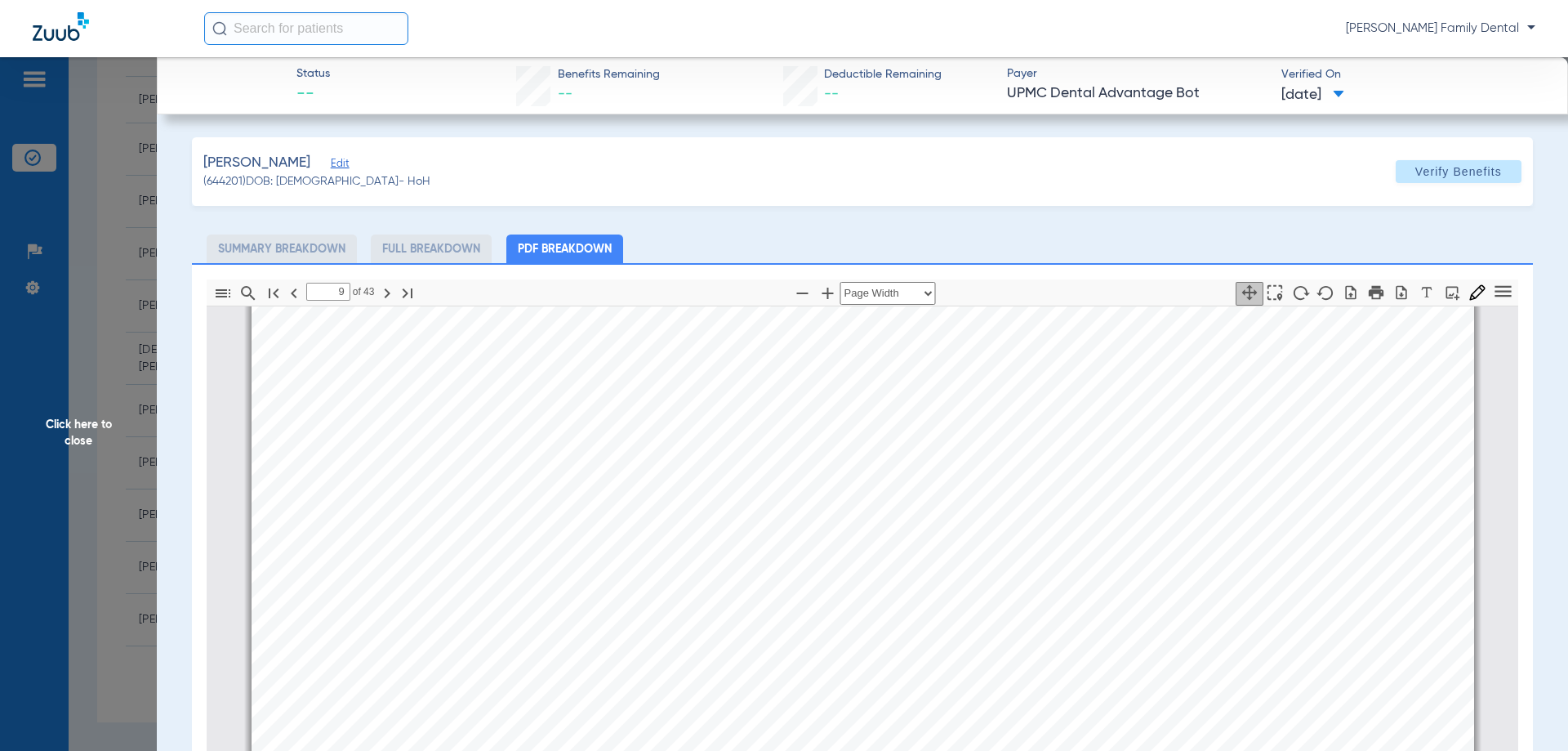
scroll to position [14710, 0]
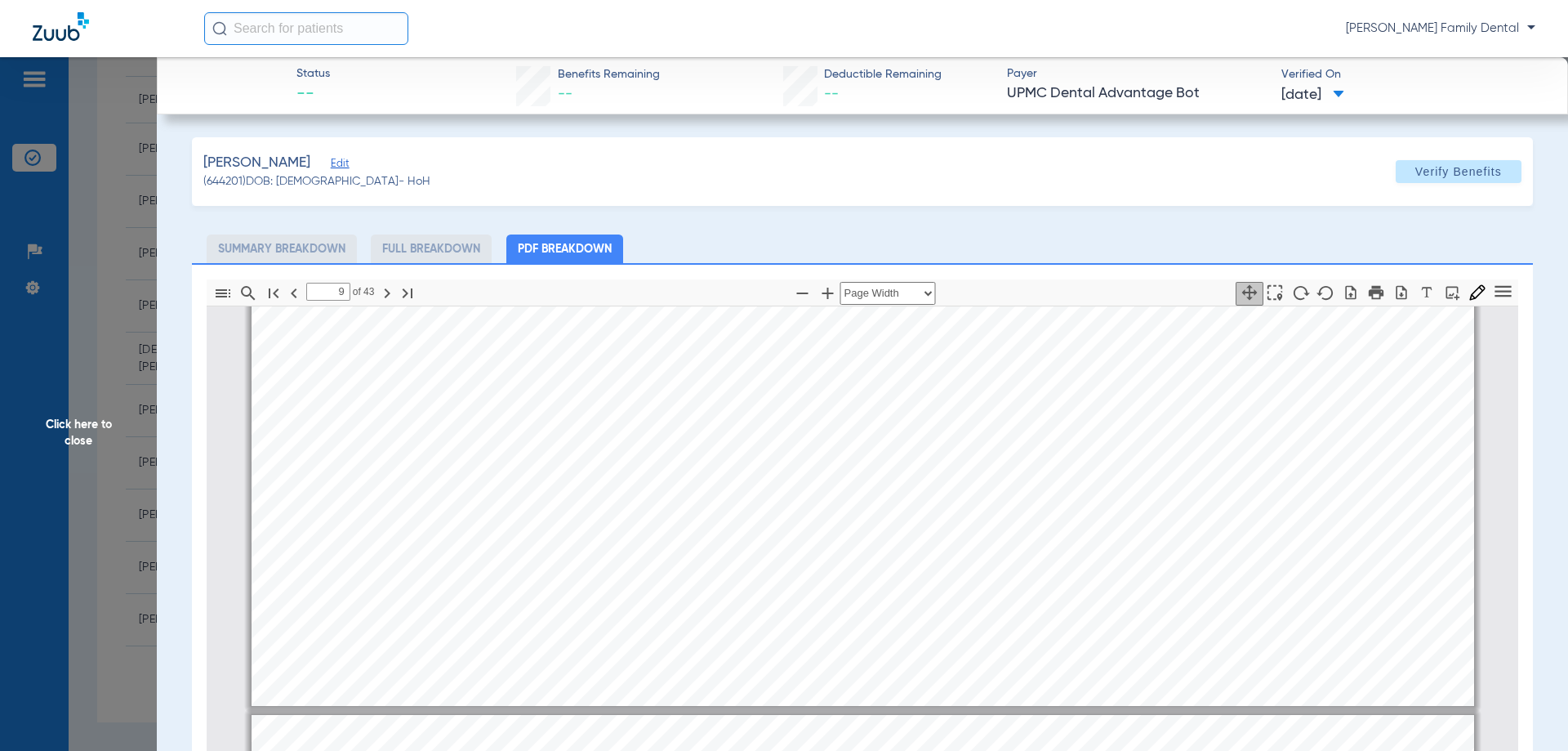
type input "10"
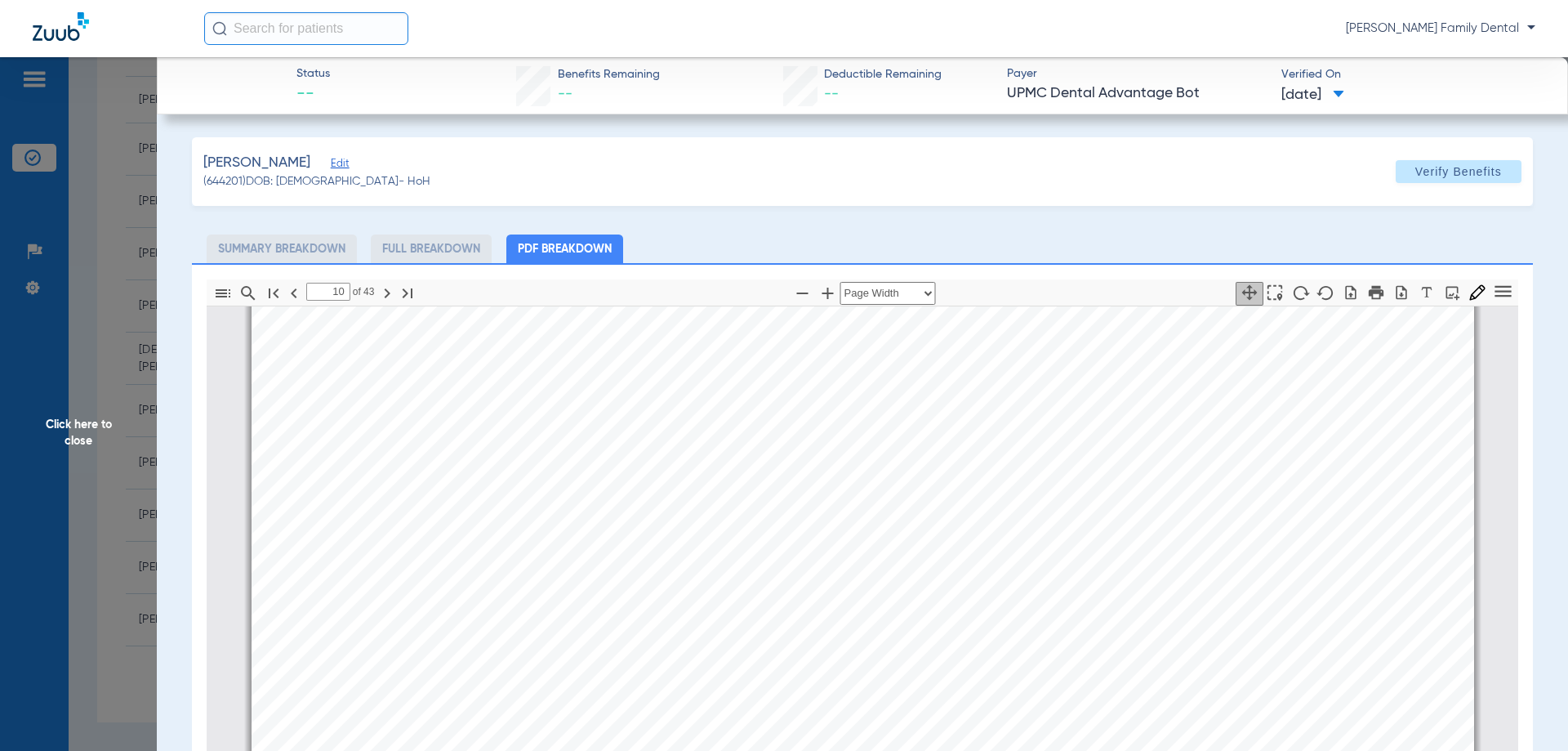
scroll to position [15690, 0]
click at [86, 444] on span "Click here to close" at bounding box center [78, 433] width 157 height 751
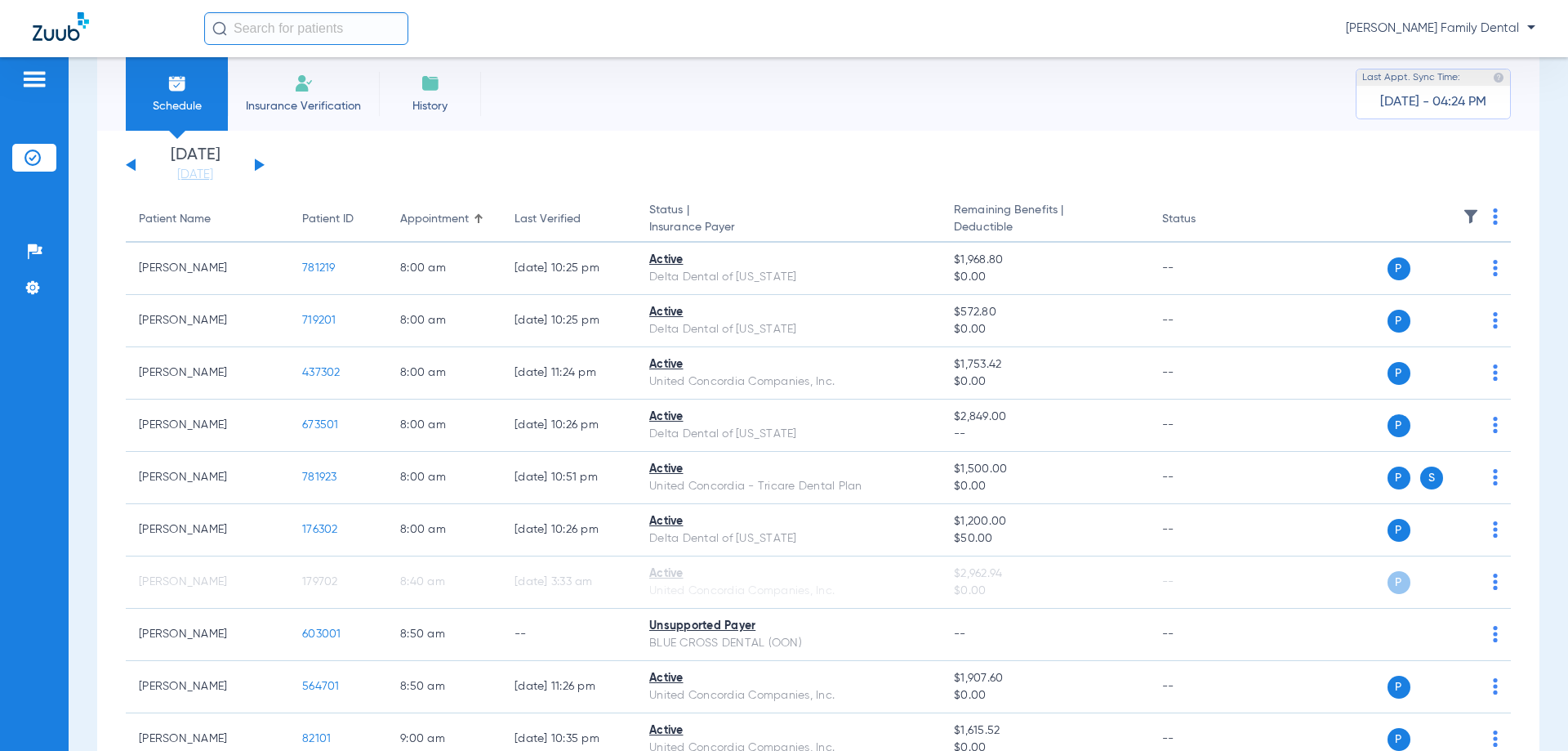
scroll to position [0, 0]
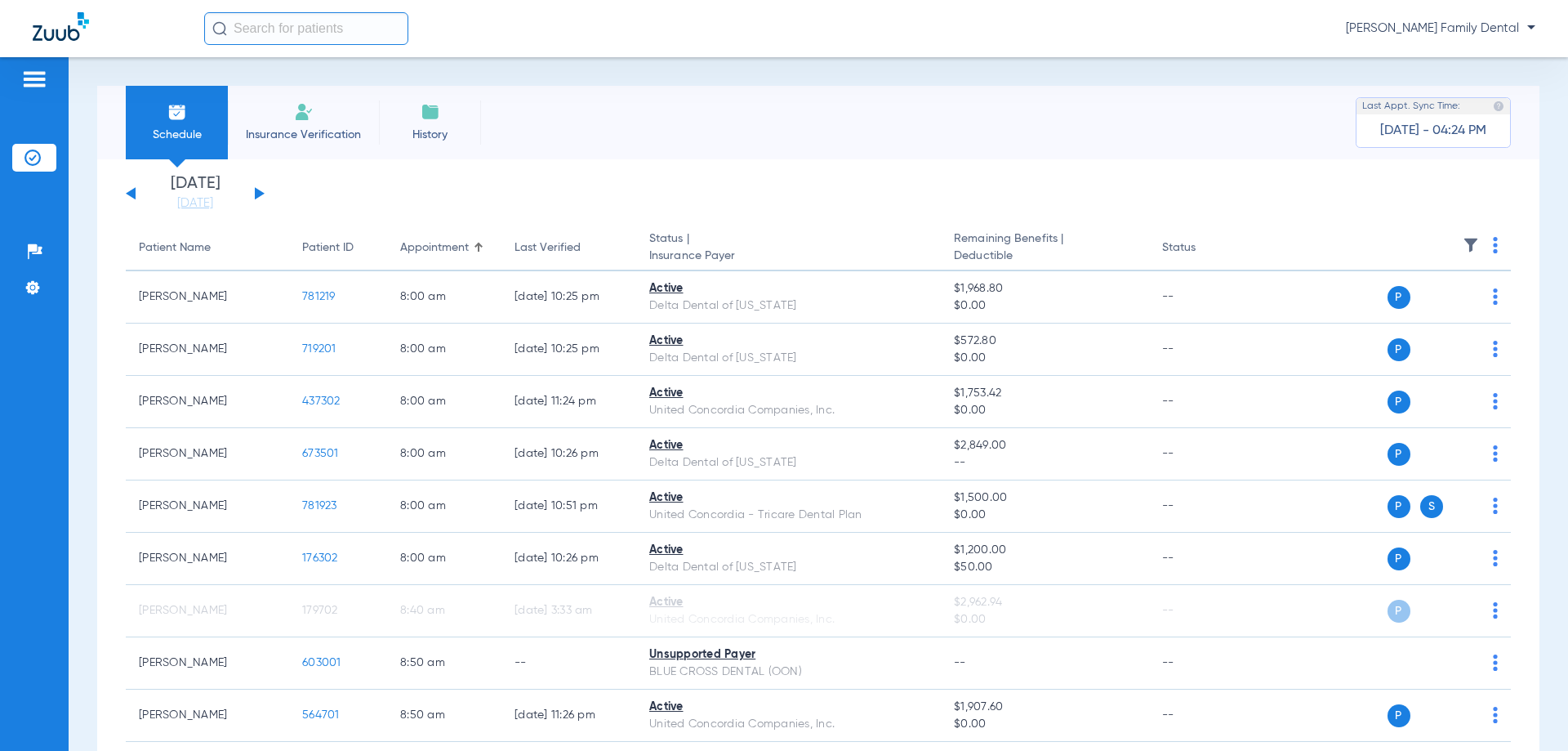
click at [256, 193] on button at bounding box center [259, 193] width 10 height 12
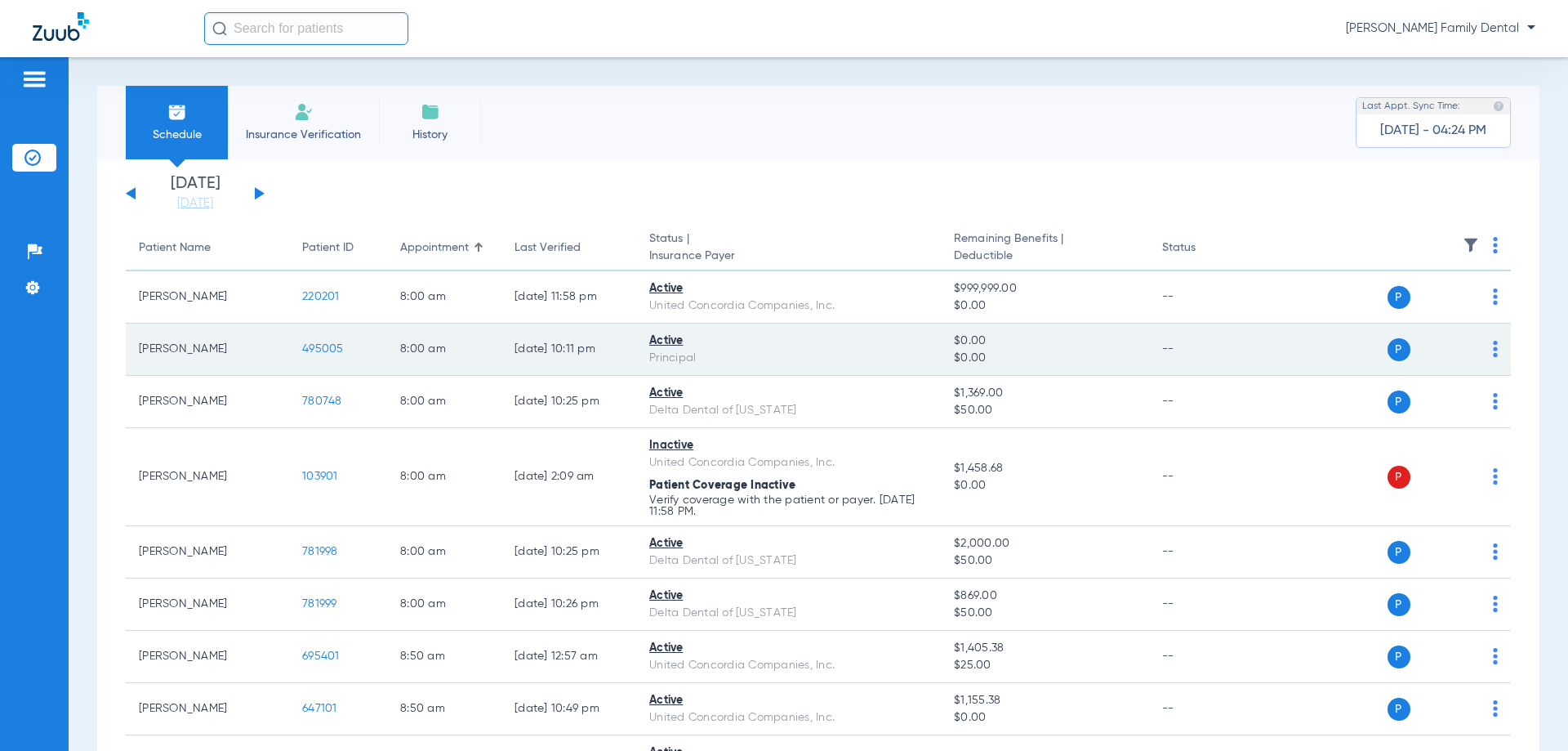
click at [328, 344] on span "495005" at bounding box center [323, 349] width 42 height 11
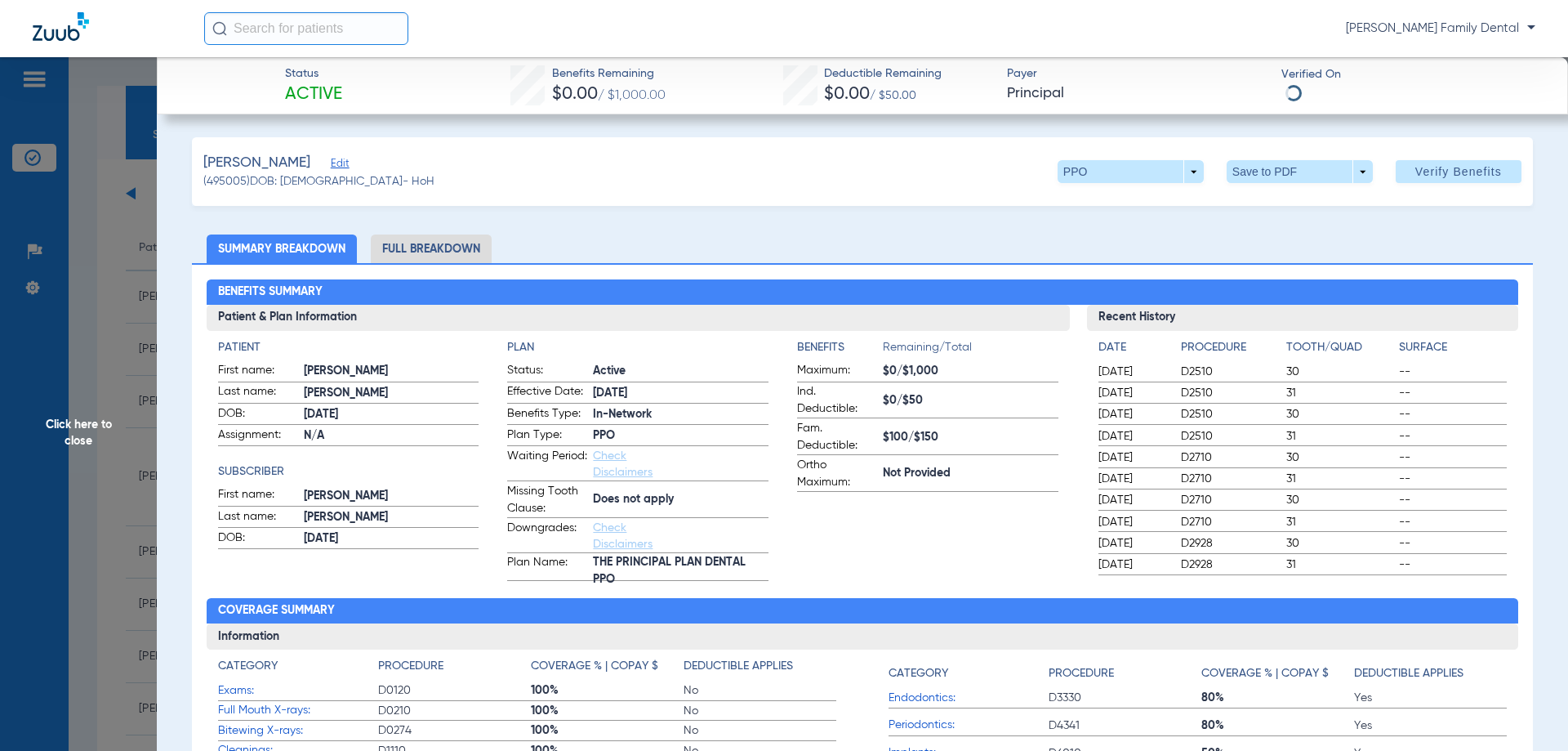
click at [465, 253] on li "Full Breakdown" at bounding box center [430, 249] width 121 height 29
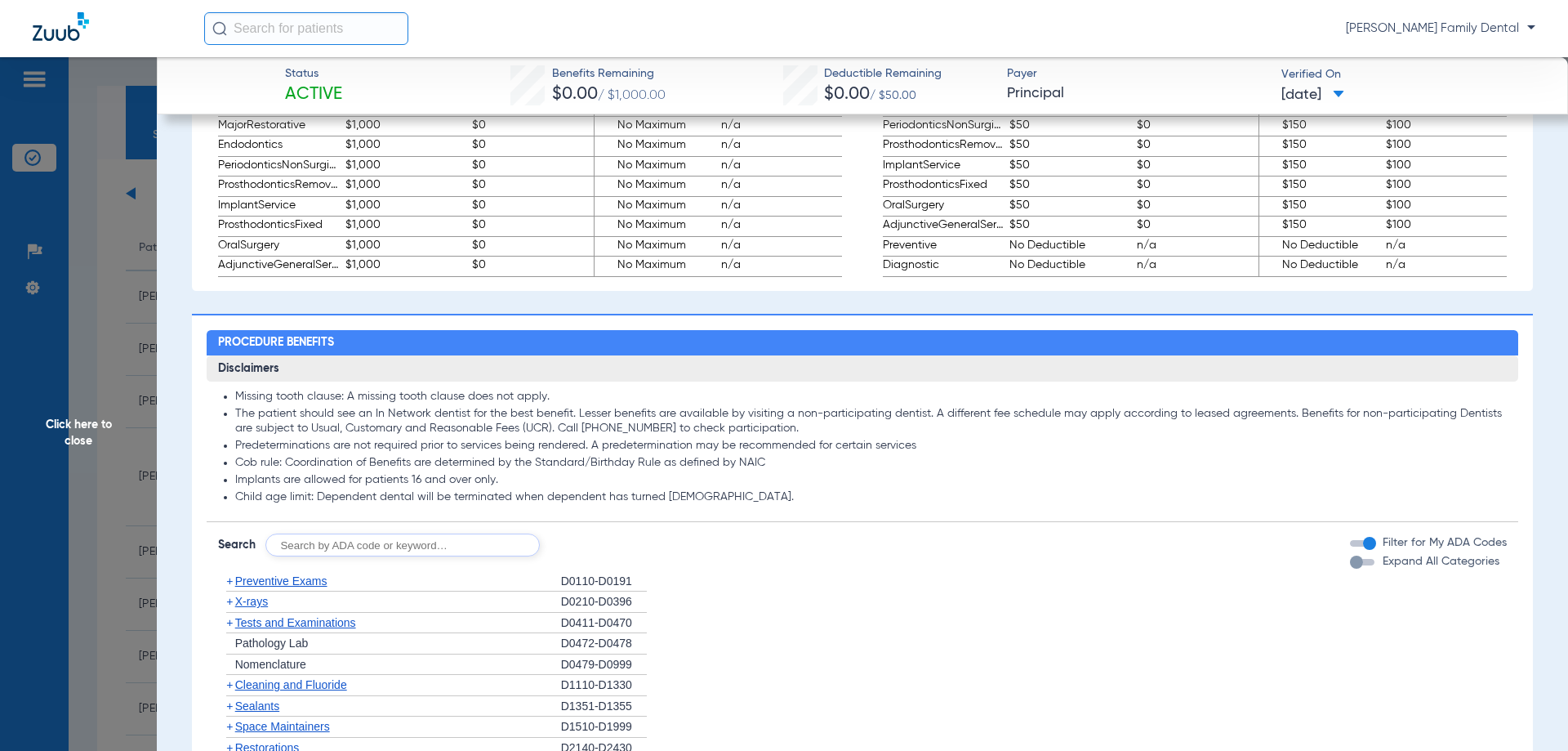
scroll to position [1307, 0]
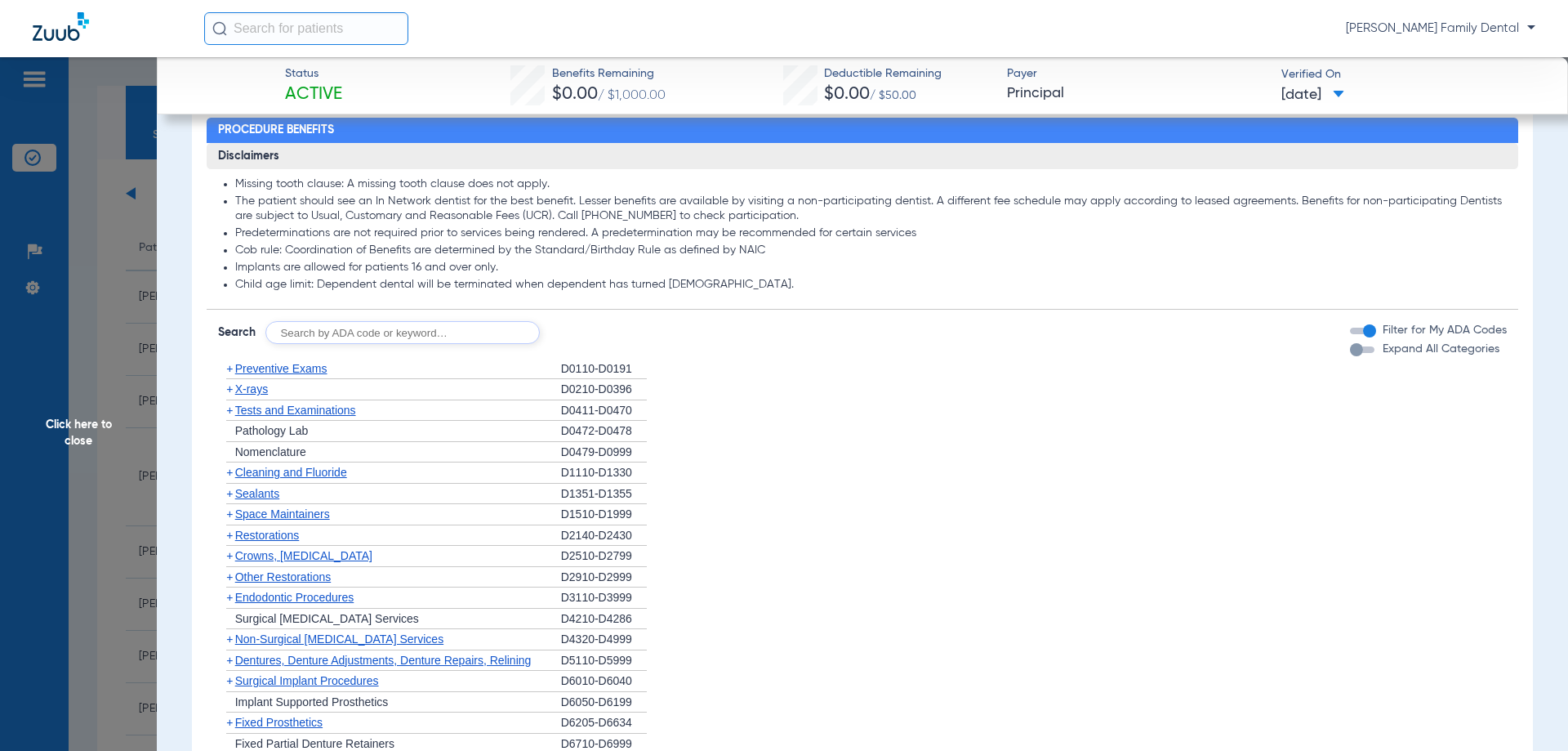
click at [403, 329] on input "text" at bounding box center [402, 333] width 275 height 23
drag, startPoint x: 403, startPoint y: 330, endPoint x: 850, endPoint y: 782, distance: 635.7
click at [850, 750] on html "[PERSON_NAME] Family Dental Patients Insurance Verification Setup Help Center S…" at bounding box center [784, 376] width 1568 height 751
type input "D2950"
click button "Search" at bounding box center [601, 333] width 65 height 23
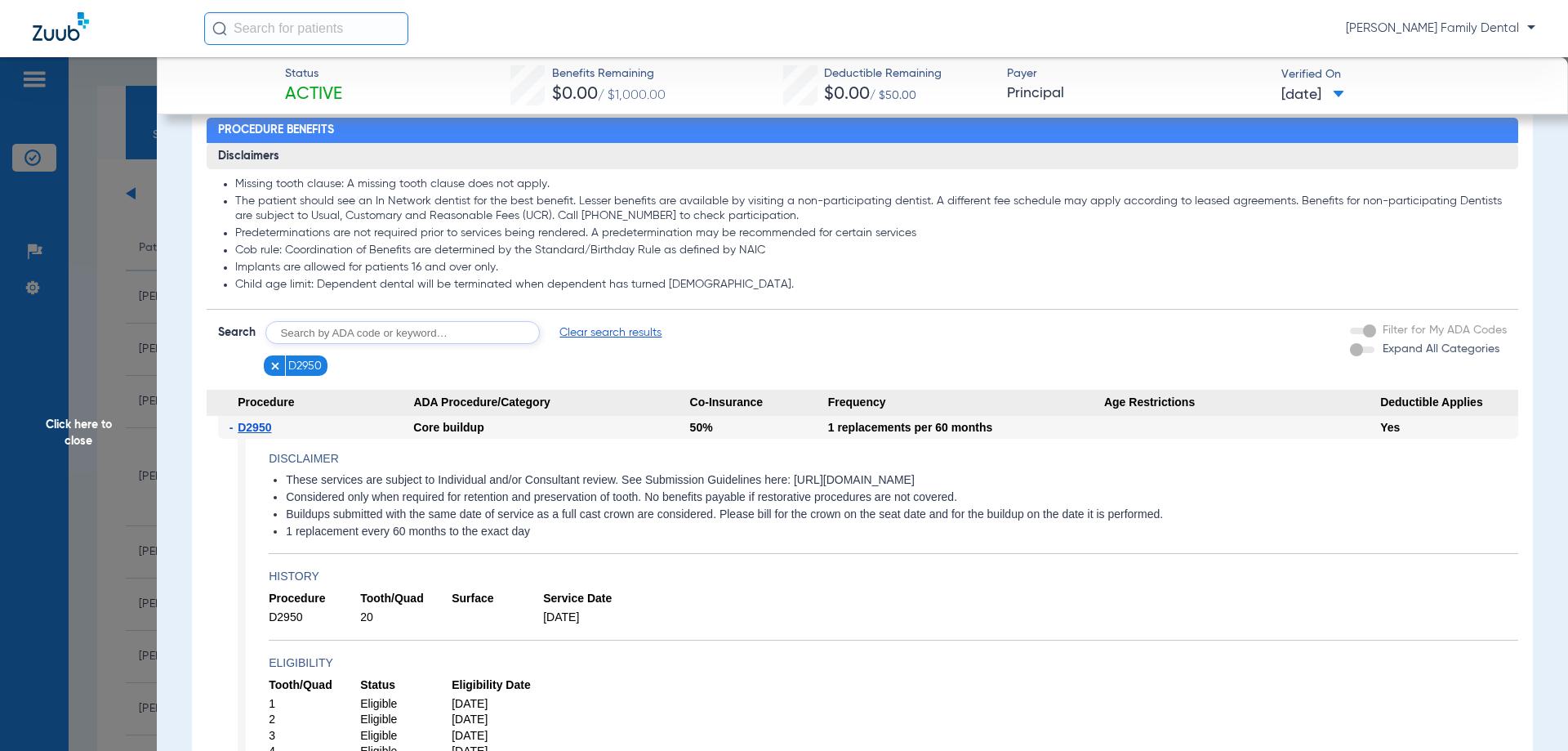
click at [63, 352] on span "Click here to close" at bounding box center [78, 433] width 157 height 751
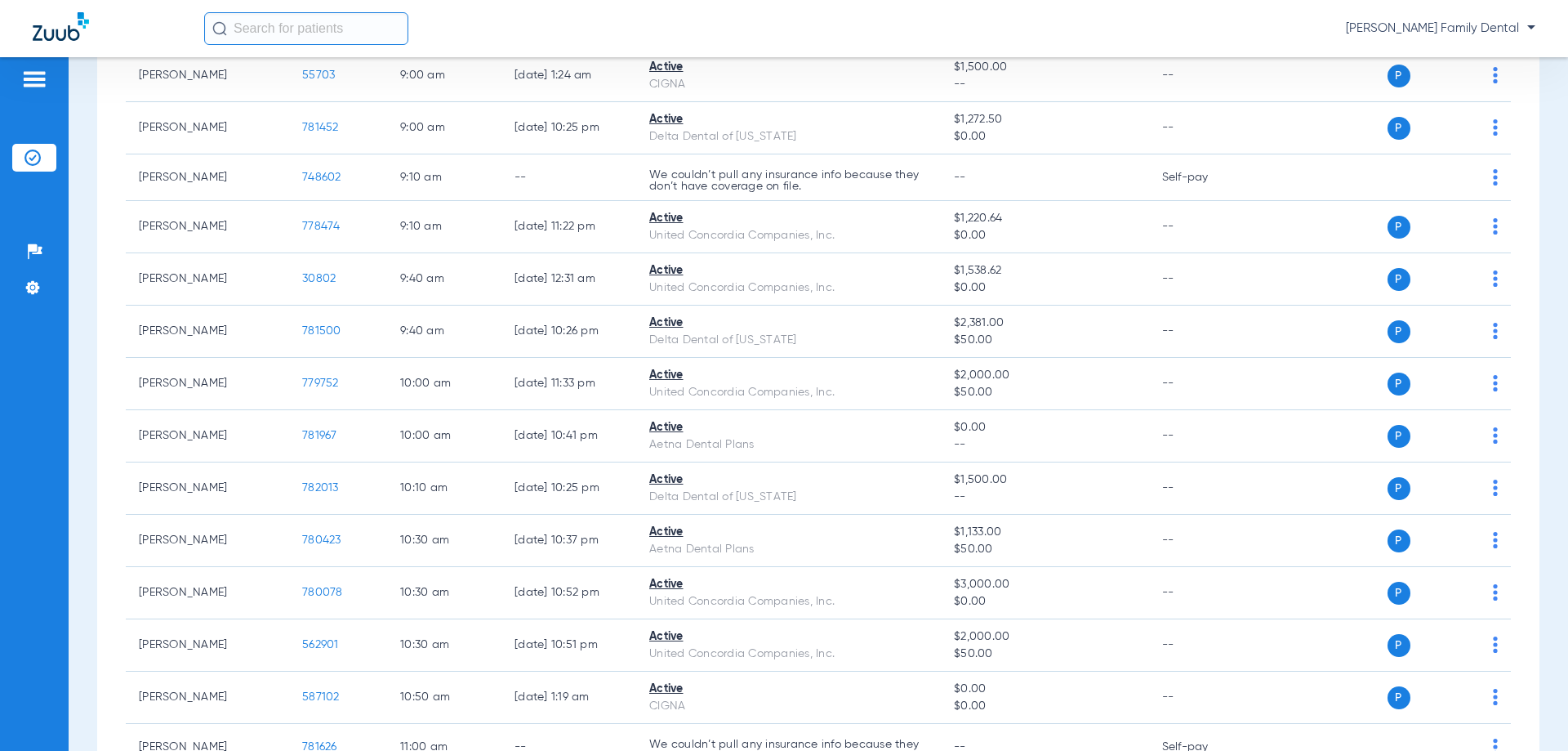
scroll to position [735, 0]
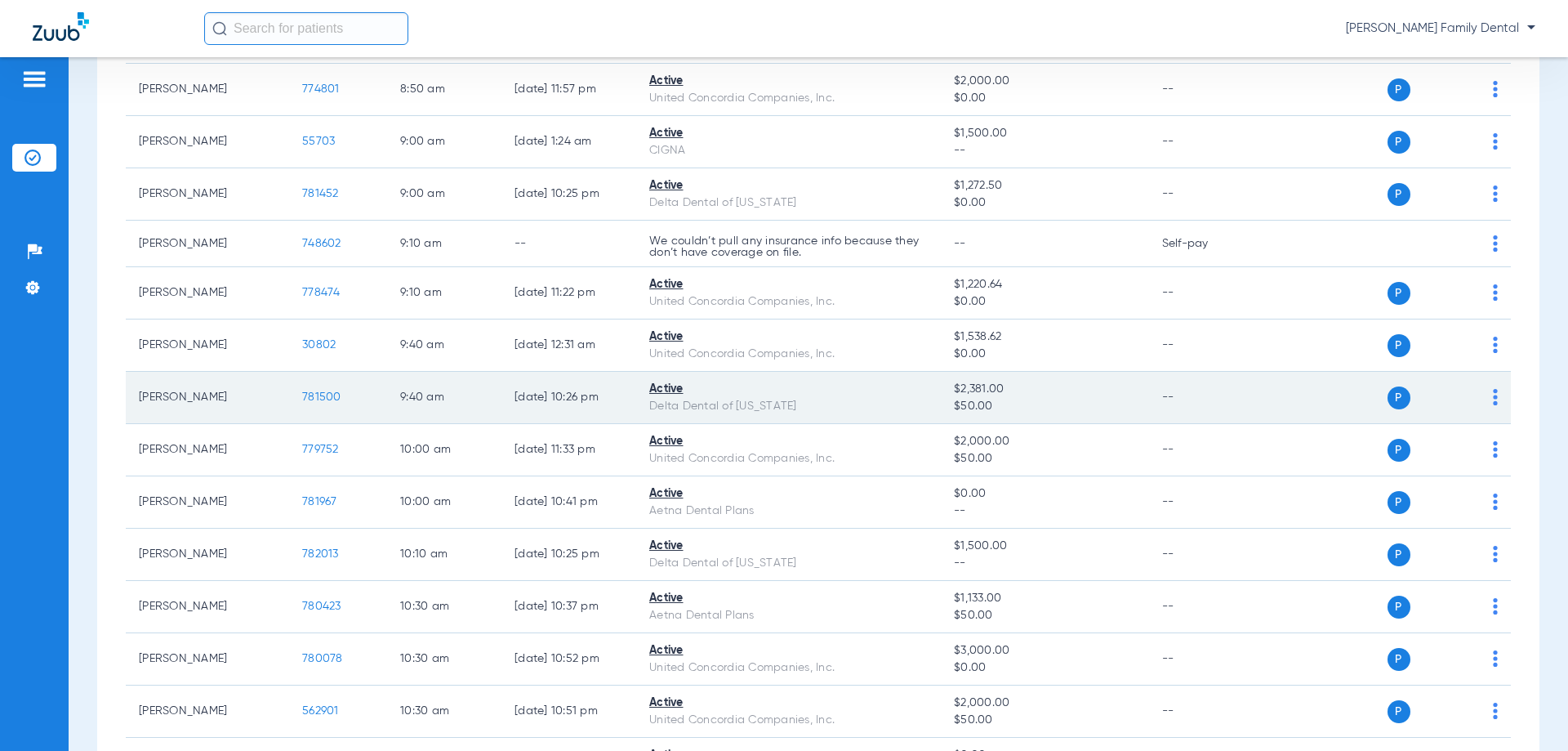
click at [165, 377] on td "[PERSON_NAME]" at bounding box center [207, 397] width 163 height 52
click at [336, 395] on span "781500" at bounding box center [321, 397] width 39 height 11
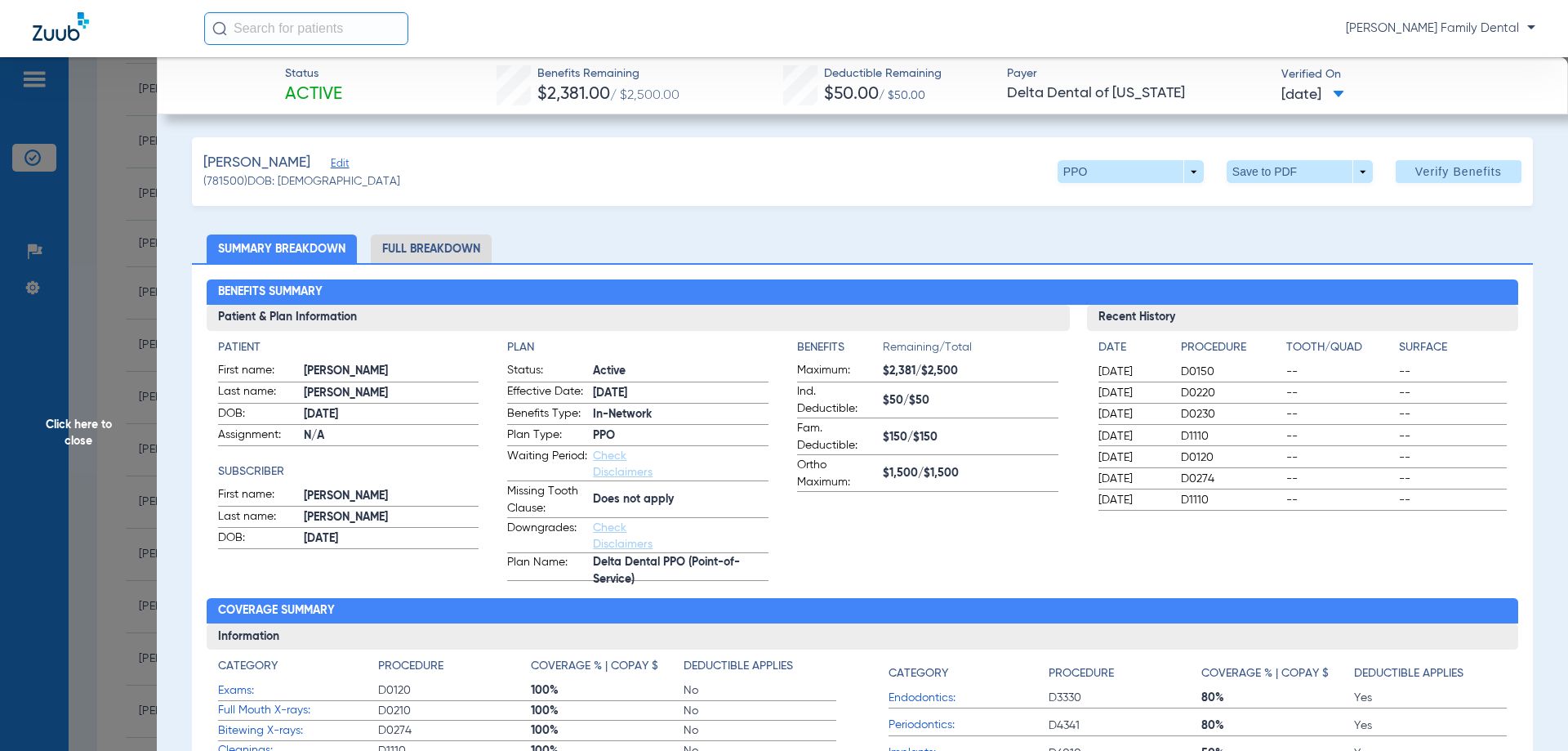
click at [456, 246] on li "Full Breakdown" at bounding box center [430, 249] width 121 height 29
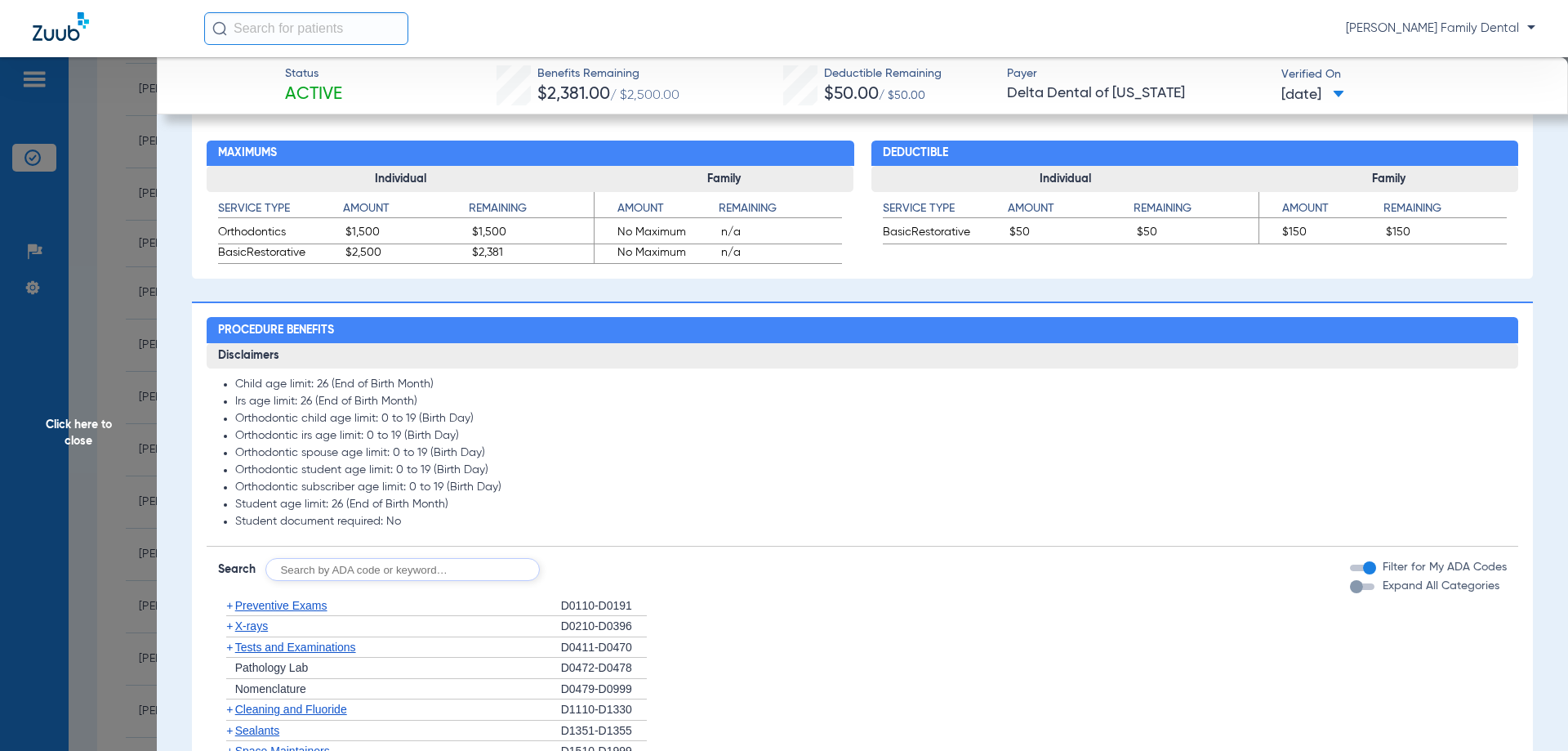
scroll to position [898, 0]
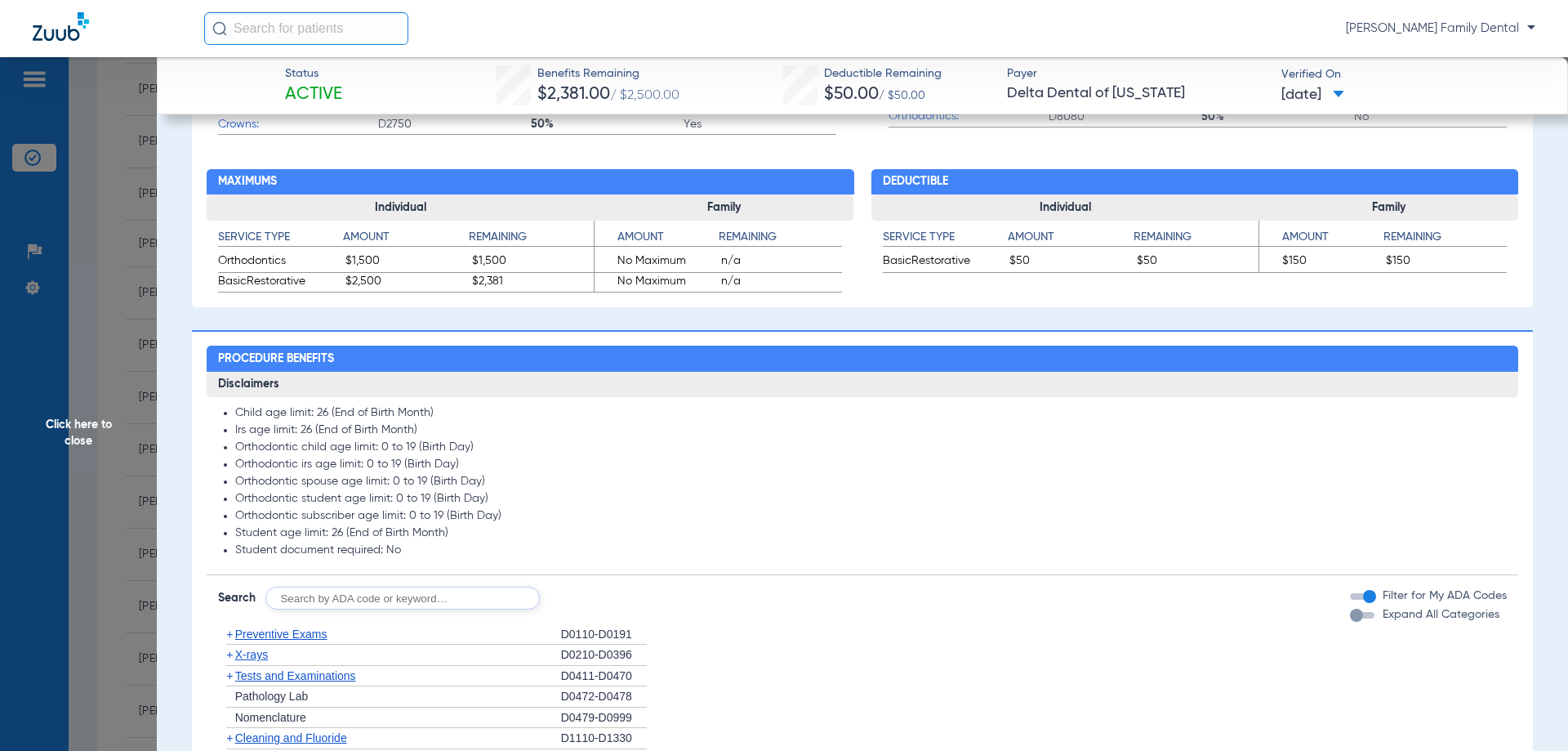
click at [481, 607] on input "text" at bounding box center [402, 598] width 275 height 23
type input "D2950"
click button "Search" at bounding box center [601, 598] width 65 height 23
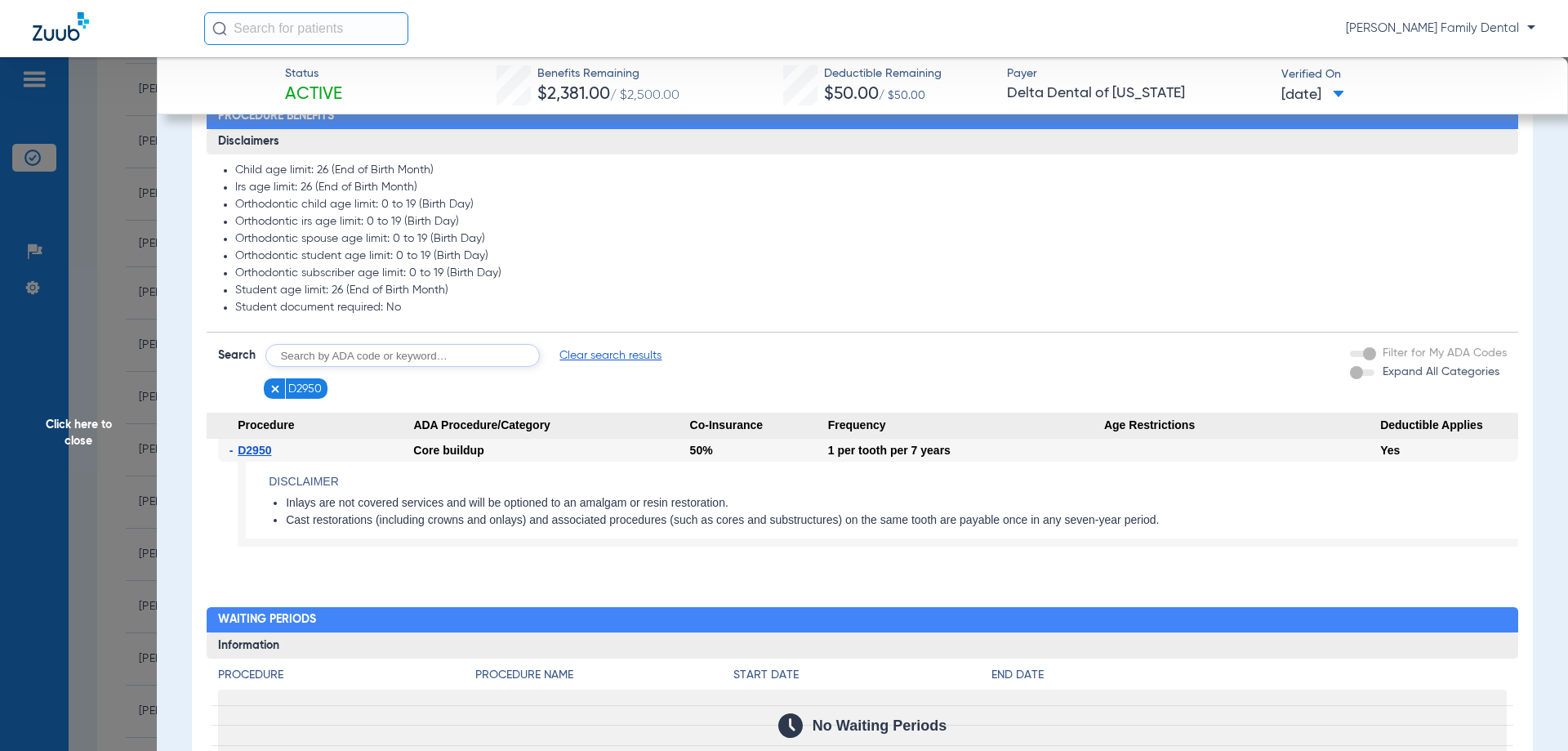
scroll to position [1144, 0]
